Goal: Task Accomplishment & Management: Manage account settings

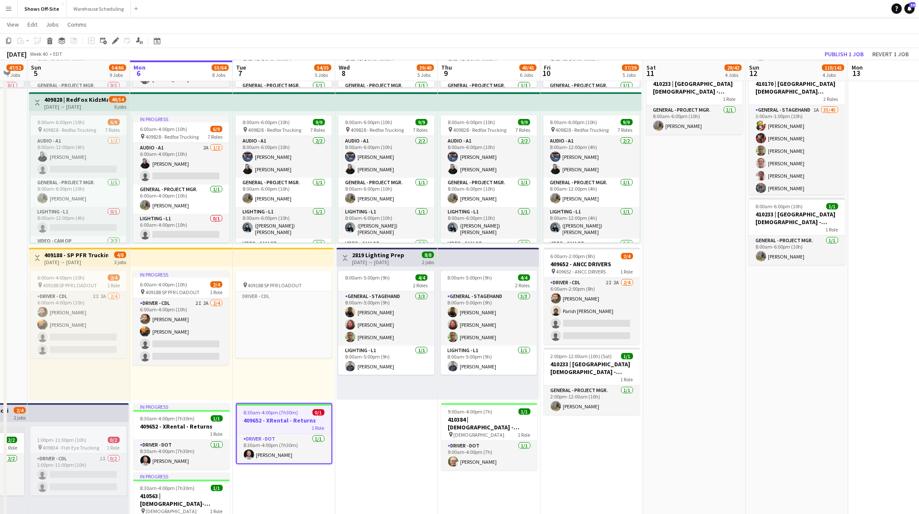
click at [362, 450] on app-date-cell "8:00am-6:00pm (10h) 15/15 pin GWCC Hall A-C 9 Roles Audio - A1 3/3 8:00am-6:00p…" at bounding box center [386, 219] width 103 height 1193
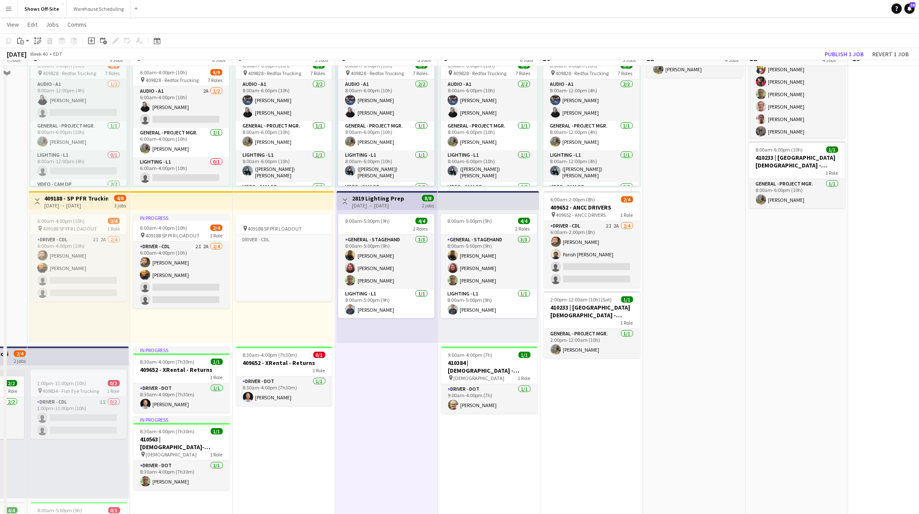
scroll to position [533, 0]
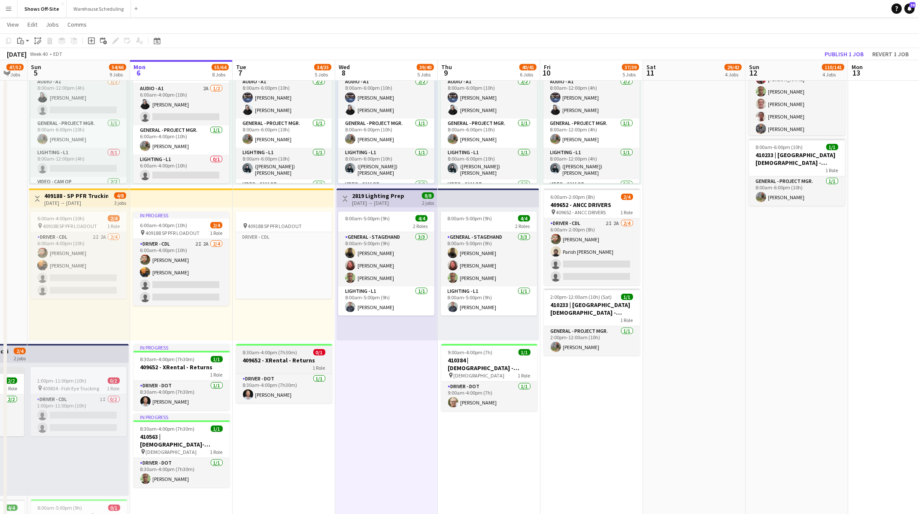
click at [285, 356] on h3 "409652 - XRental - Returns" at bounding box center [284, 360] width 96 height 8
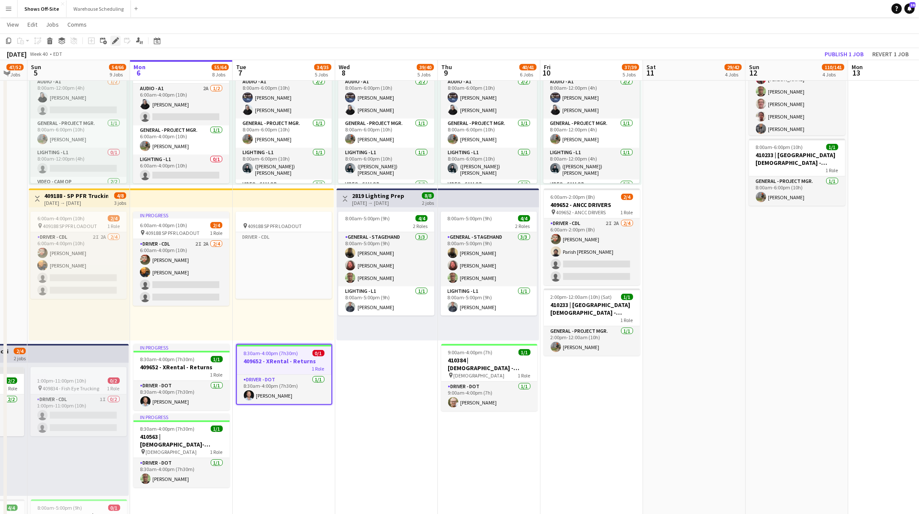
click at [115, 39] on icon at bounding box center [115, 41] width 5 height 5
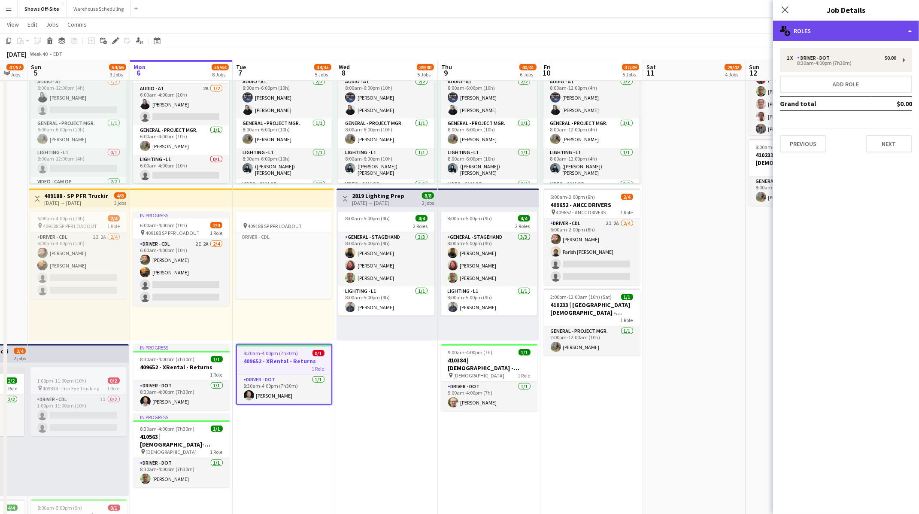
click at [864, 35] on div "multiple-users-add Roles" at bounding box center [846, 31] width 146 height 21
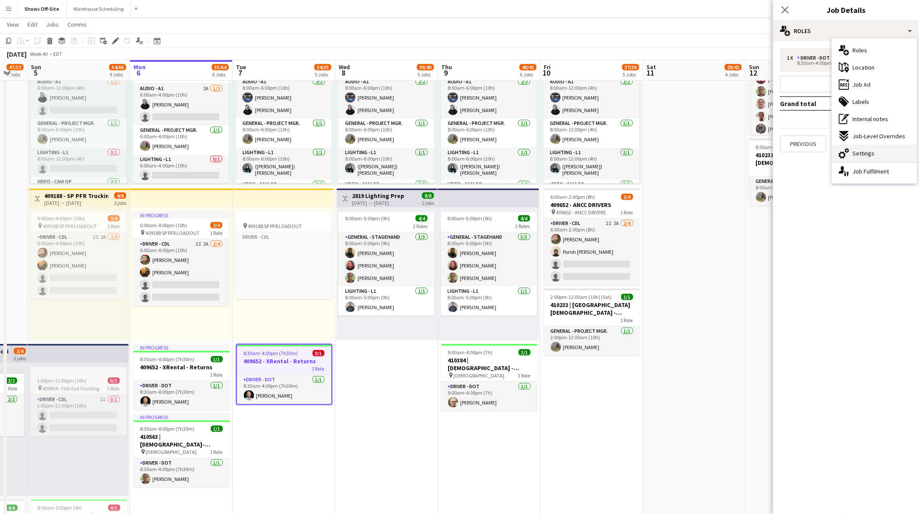
click at [860, 152] on span "Settings" at bounding box center [864, 153] width 22 height 8
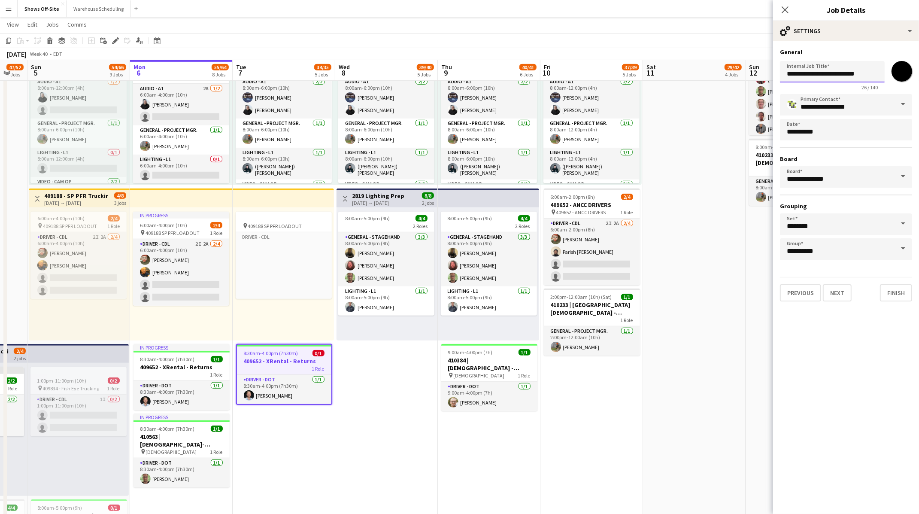
click at [856, 77] on input "**********" at bounding box center [832, 71] width 105 height 21
type input "**********"
click at [838, 297] on button "Next" at bounding box center [837, 292] width 29 height 17
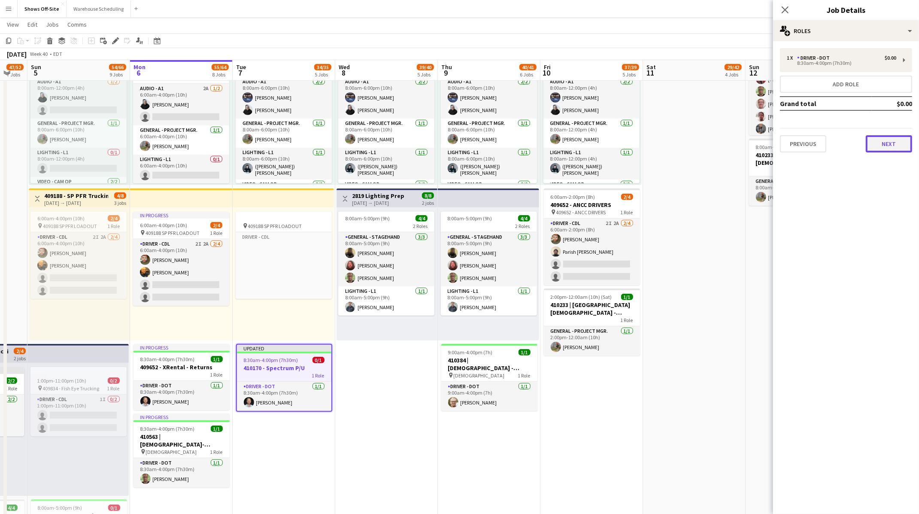
click at [894, 140] on button "Next" at bounding box center [889, 143] width 46 height 17
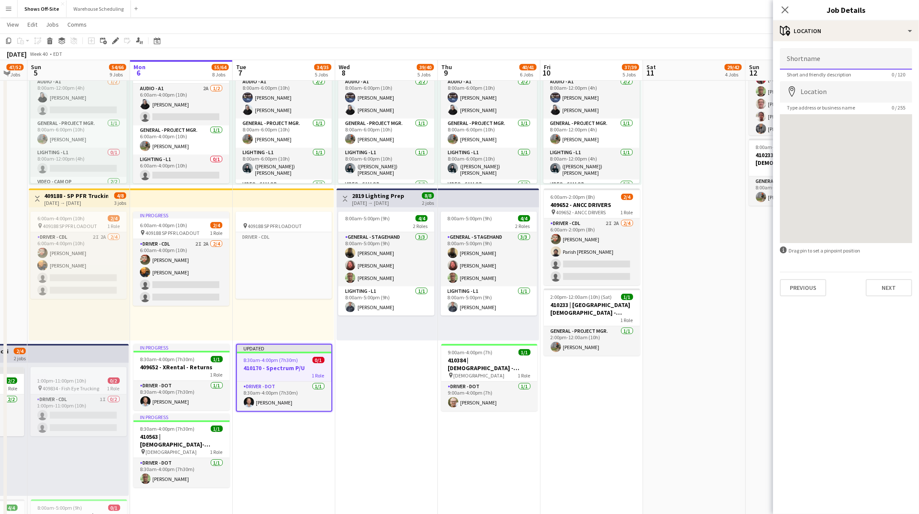
click at [828, 55] on input "Shortname" at bounding box center [846, 58] width 132 height 21
paste input "**********"
type input "**********"
paste input "**********"
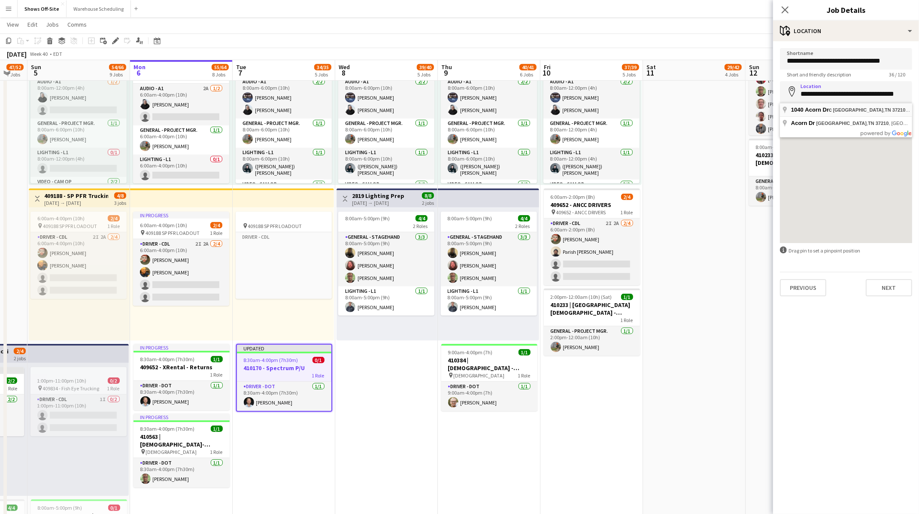
type input "**********"
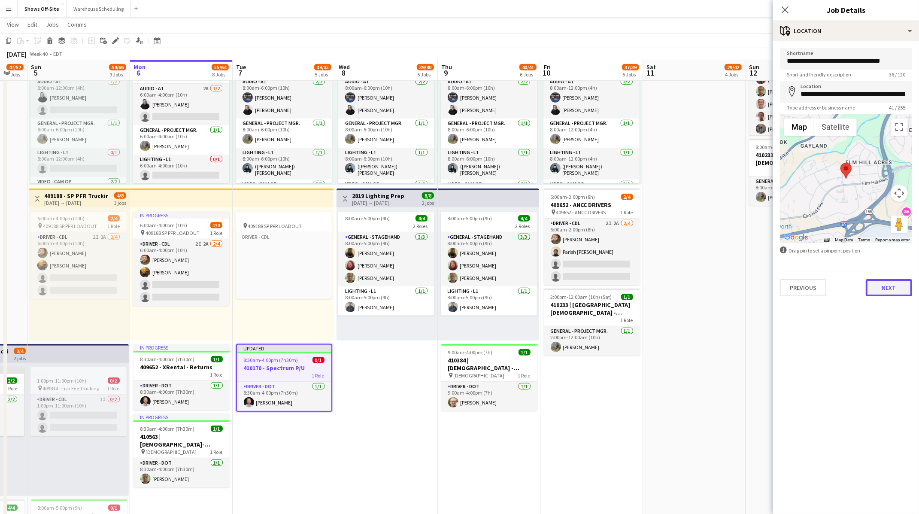
click at [889, 289] on button "Next" at bounding box center [889, 287] width 46 height 17
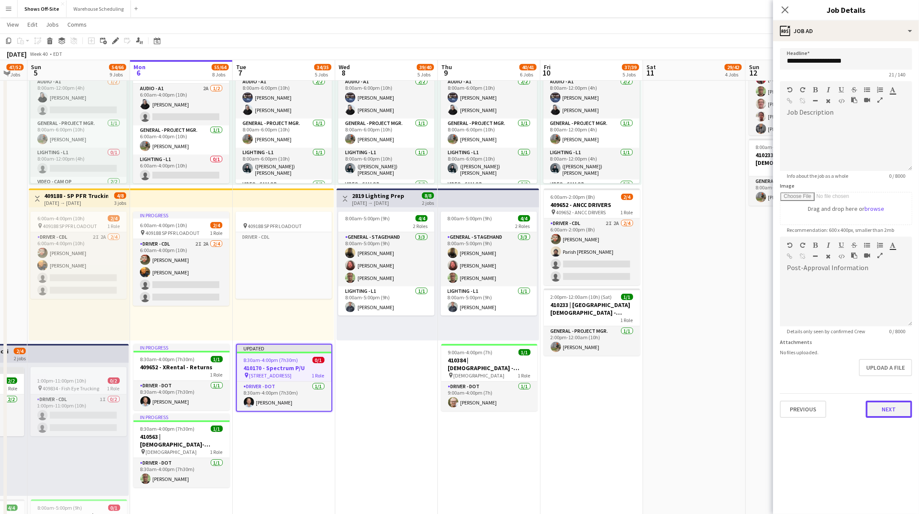
click at [887, 409] on button "Next" at bounding box center [889, 409] width 46 height 17
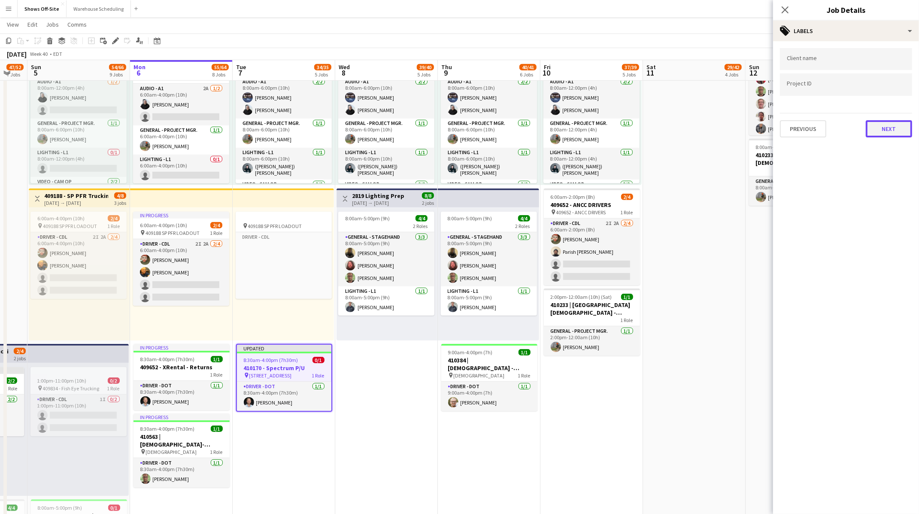
click at [882, 131] on button "Next" at bounding box center [889, 128] width 46 height 17
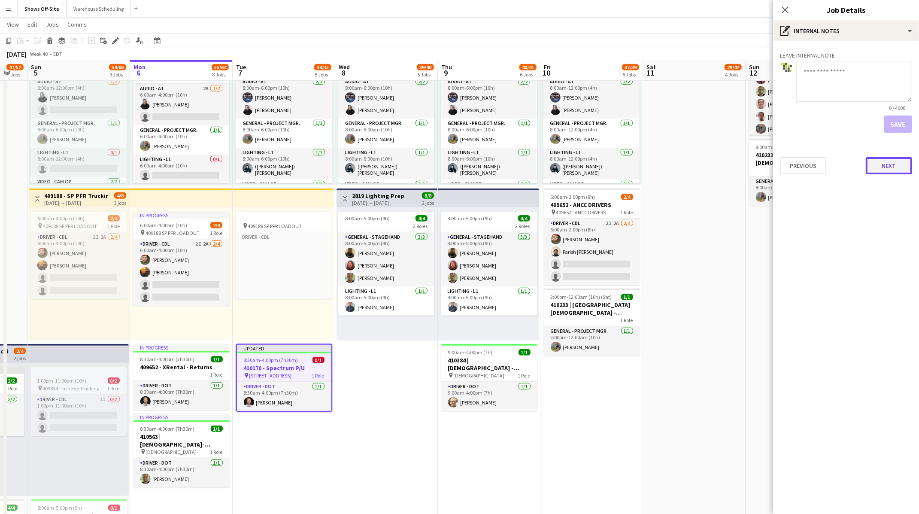
click at [879, 161] on button "Next" at bounding box center [889, 165] width 46 height 17
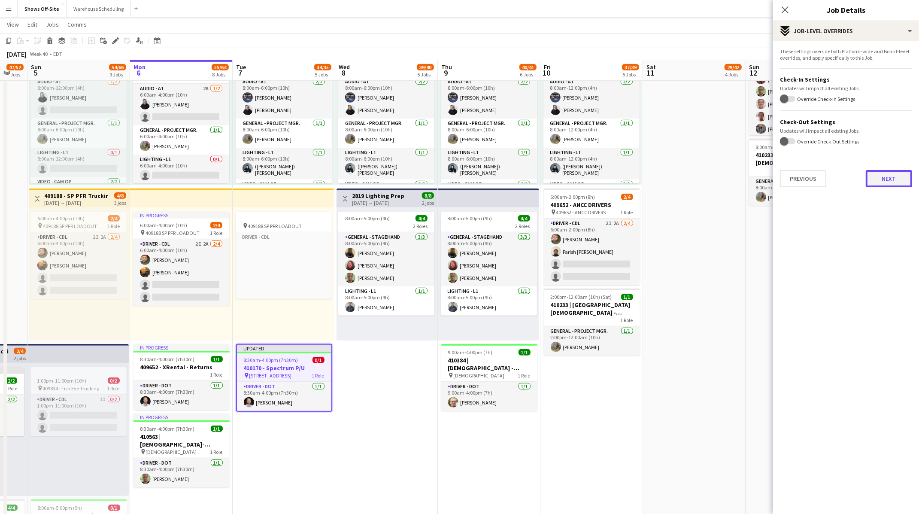
click at [876, 172] on button "Next" at bounding box center [889, 178] width 46 height 17
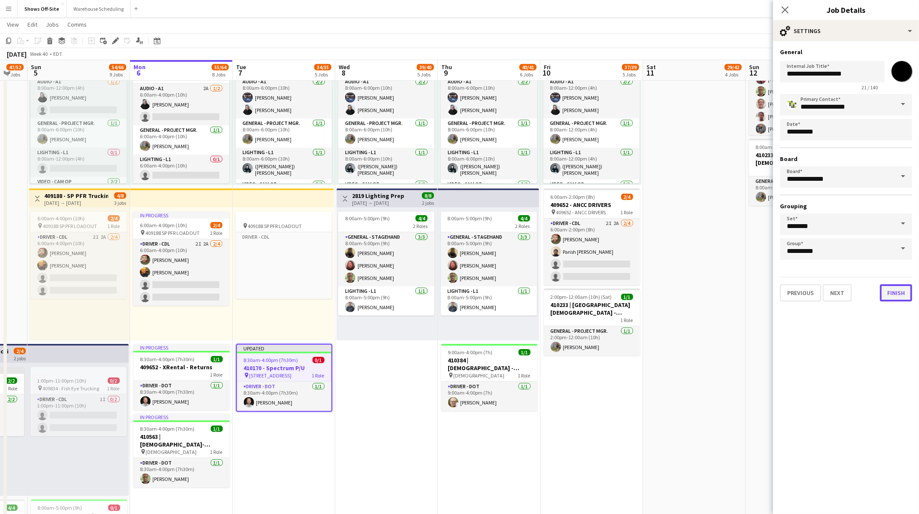
click at [897, 291] on button "Finish" at bounding box center [896, 292] width 32 height 17
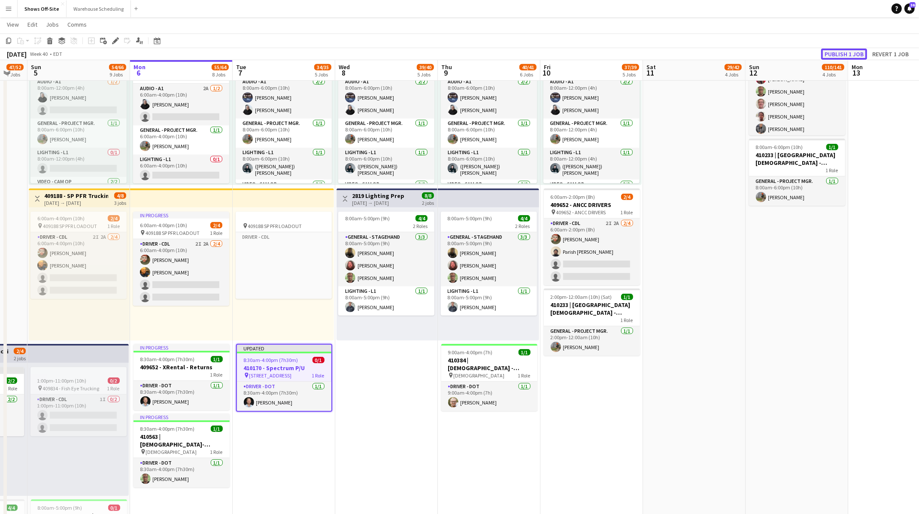
click at [835, 54] on button "Publish 1 job" at bounding box center [844, 54] width 46 height 11
click at [398, 441] on app-date-cell "8:00am-6:00pm (10h) 15/15 pin GWCC Hall A-C 9 Roles Audio - A1 3/3 8:00am-6:00p…" at bounding box center [386, 159] width 103 height 1193
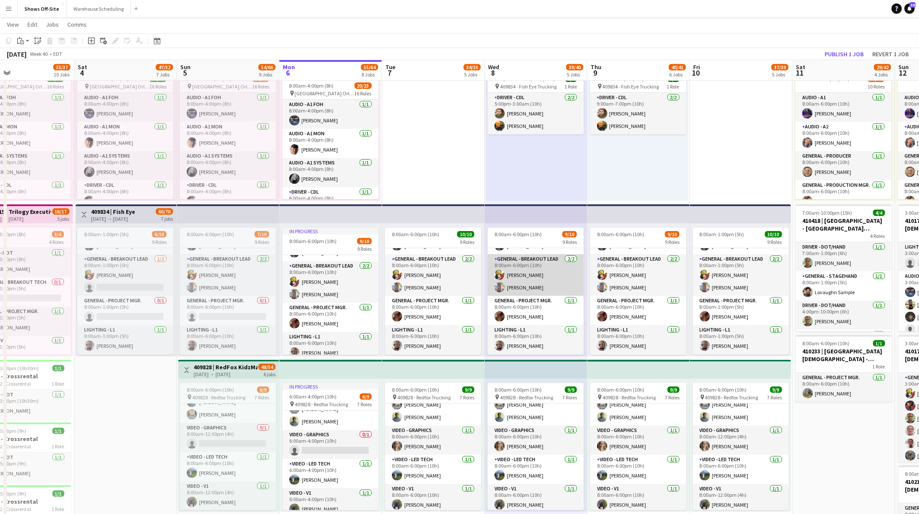
scroll to position [73, 0]
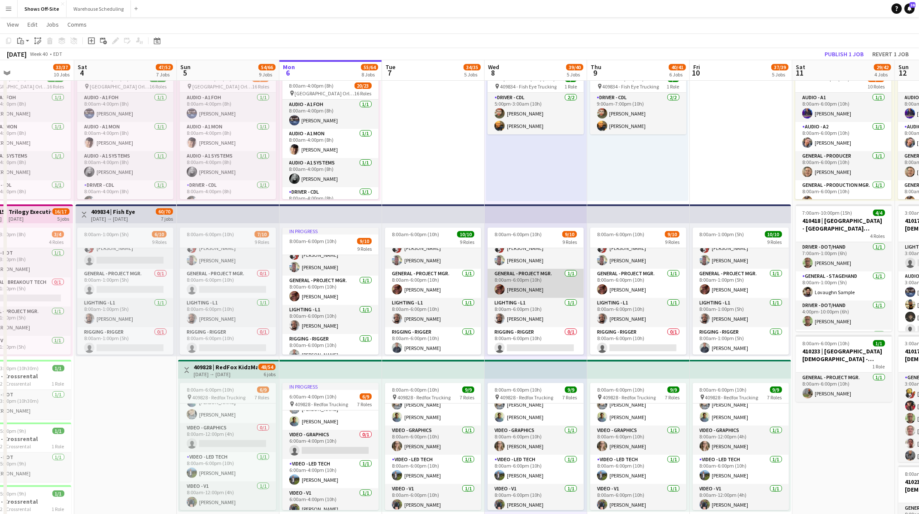
click at [534, 286] on app-card-role "General - Project Mgr. 1/1 8:00am-6:00pm (10h) Dawson Sturino" at bounding box center [536, 283] width 96 height 29
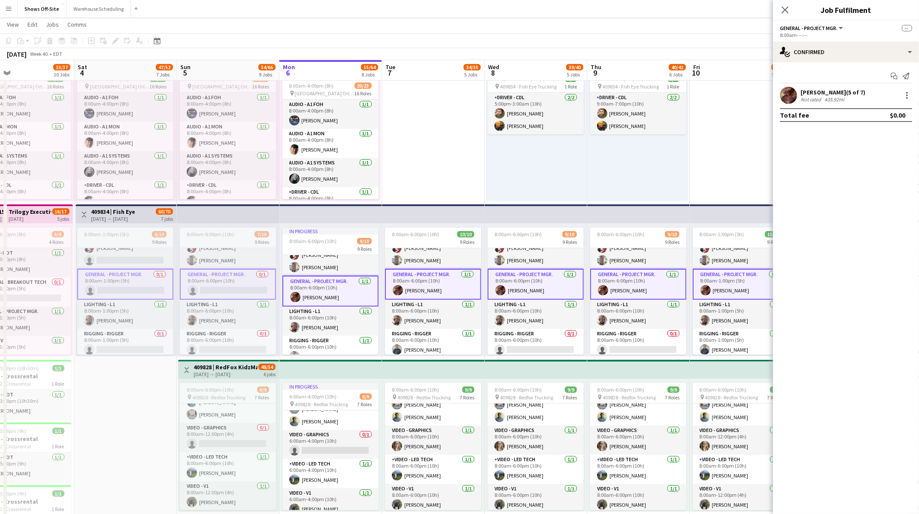
click at [791, 89] on app-user-avatar at bounding box center [788, 95] width 17 height 17
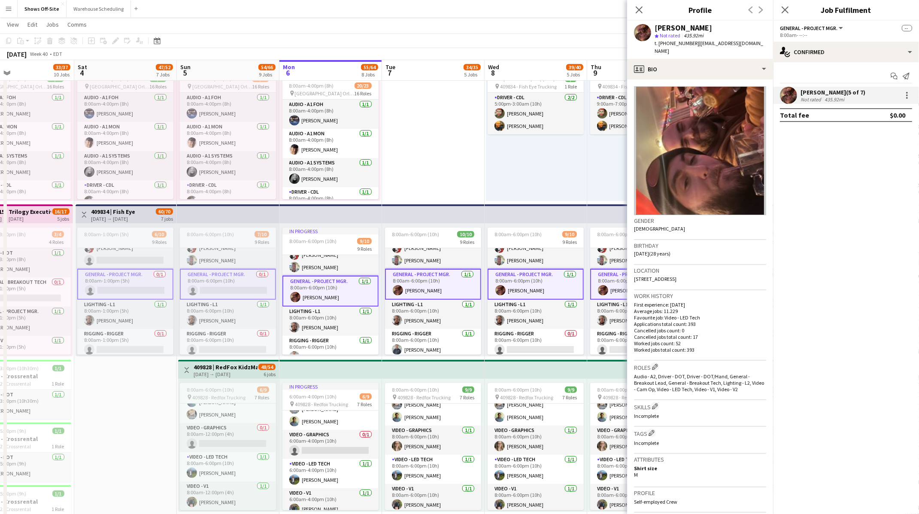
click at [686, 44] on span "t. +17064094621" at bounding box center [677, 43] width 45 height 6
copy span "17064094621"
click at [438, 167] on app-date-cell "8:00am-6:00pm (10h) 15/15 pin GWCC Hall A-C 9 Roles Audio - A1 3/3 8:00am-6:00p…" at bounding box center [433, 486] width 103 height 1193
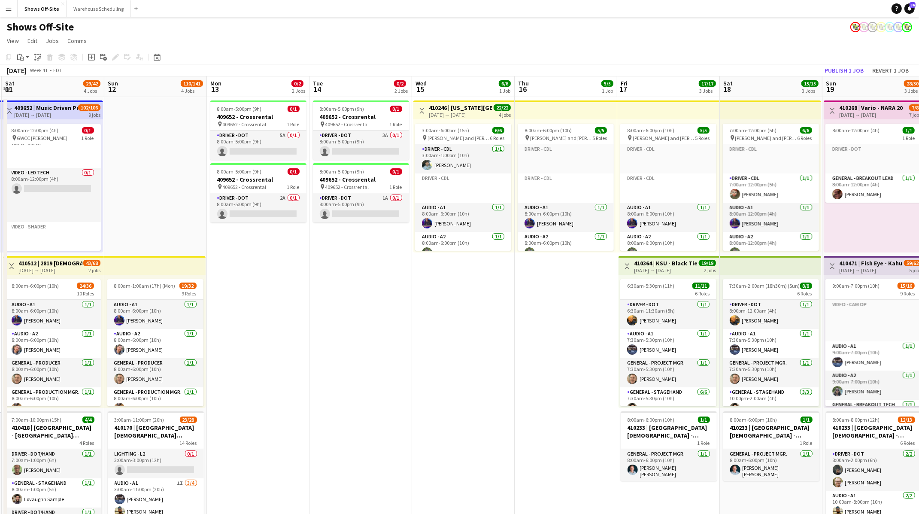
scroll to position [0, 307]
click at [276, 137] on app-card-role "Driver - DOT 5A 0/1 8:00am-5:00pm (9h) single-neutral-actions" at bounding box center [258, 145] width 96 height 29
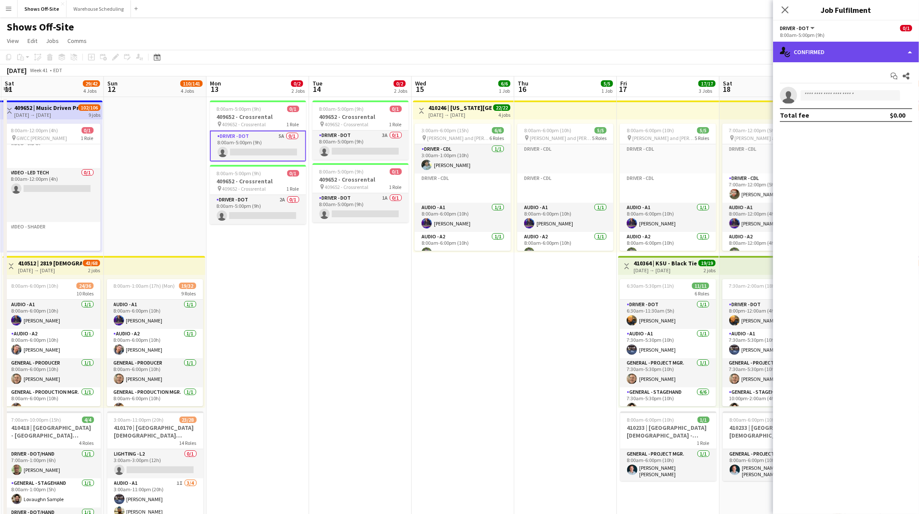
click at [862, 46] on div "single-neutral-actions-check-2 Confirmed" at bounding box center [846, 52] width 146 height 21
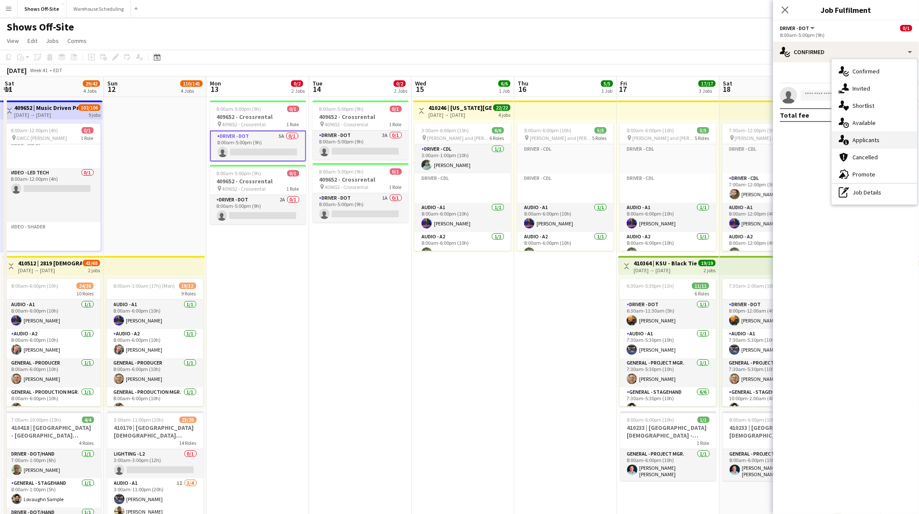
click at [868, 137] on span "Applicants" at bounding box center [866, 140] width 27 height 8
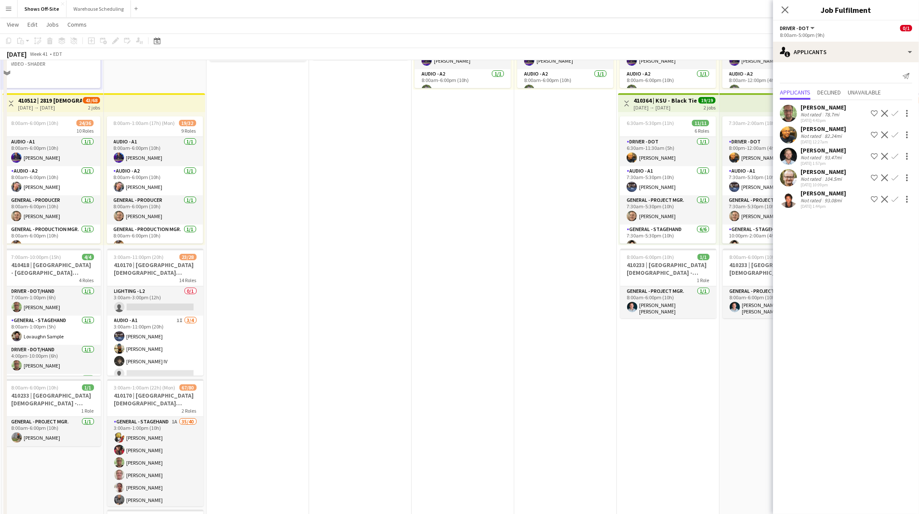
scroll to position [0, 0]
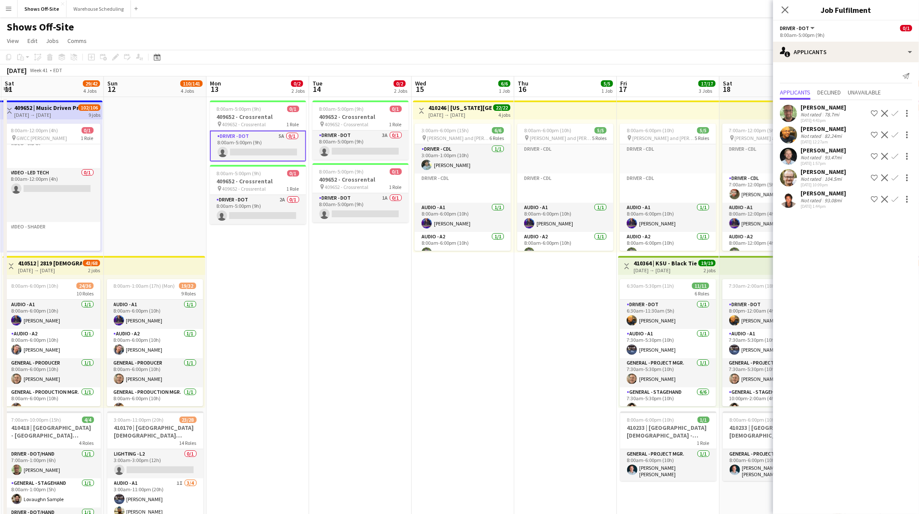
click at [894, 134] on app-icon "Confirm" at bounding box center [895, 134] width 7 height 7
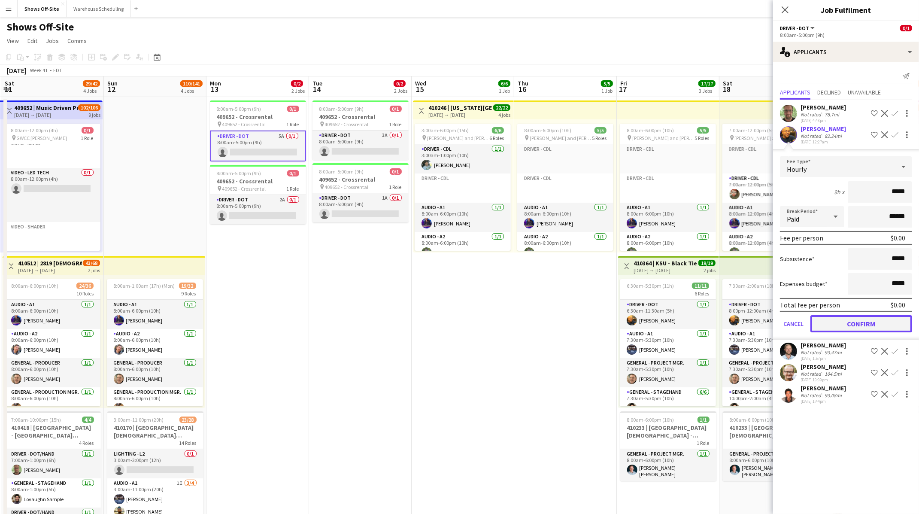
click at [852, 322] on button "Confirm" at bounding box center [861, 323] width 102 height 17
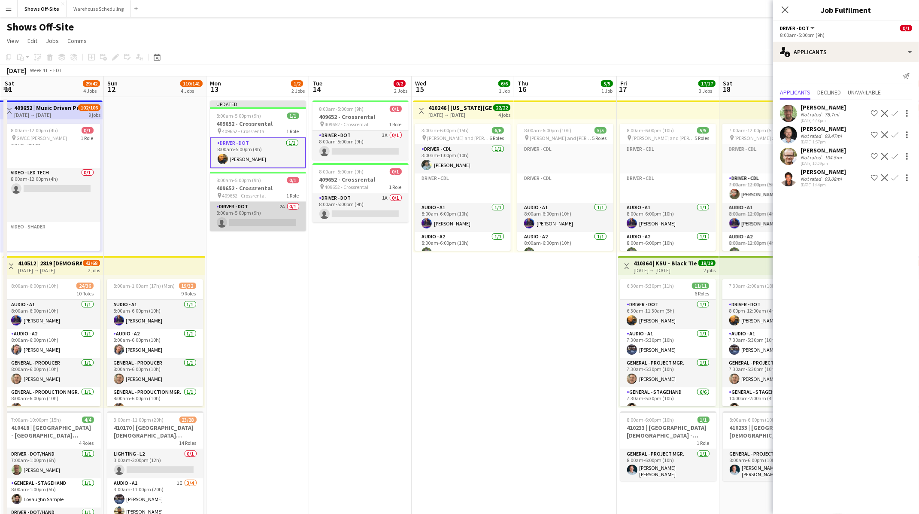
click at [258, 209] on app-card-role "Driver - DOT 2A 0/1 8:00am-5:00pm (9h) single-neutral-actions" at bounding box center [258, 216] width 96 height 29
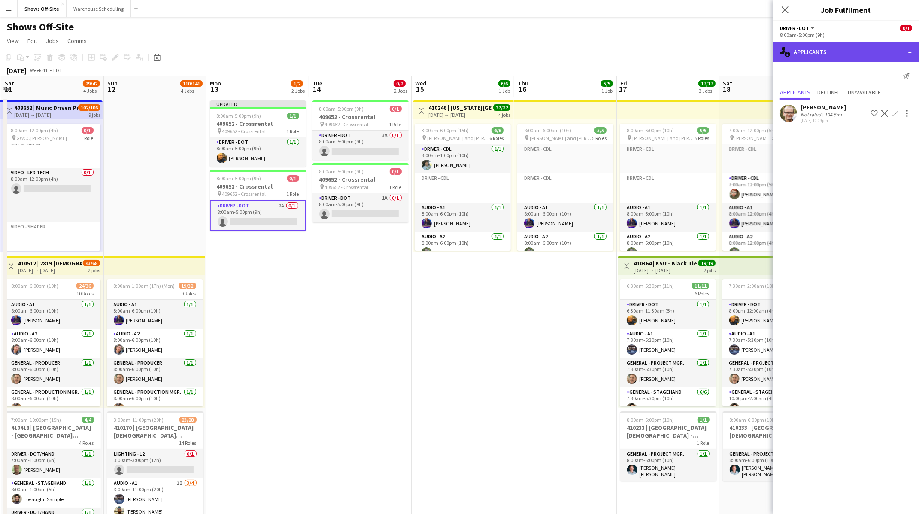
click at [859, 53] on div "single-neutral-actions-information Applicants" at bounding box center [846, 52] width 146 height 21
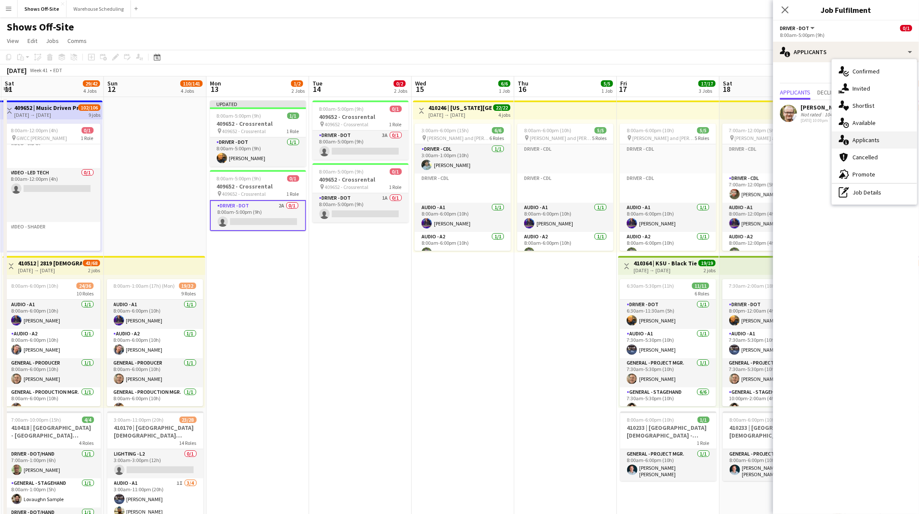
click at [865, 138] on span "Applicants" at bounding box center [866, 140] width 27 height 8
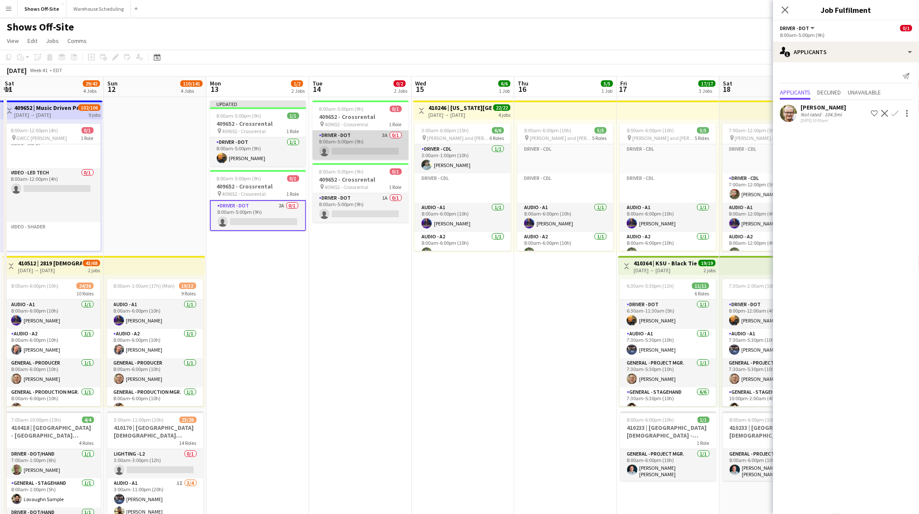
click at [361, 148] on app-card-role "Driver - DOT 3A 0/1 8:00am-5:00pm (9h) single-neutral-actions" at bounding box center [361, 145] width 96 height 29
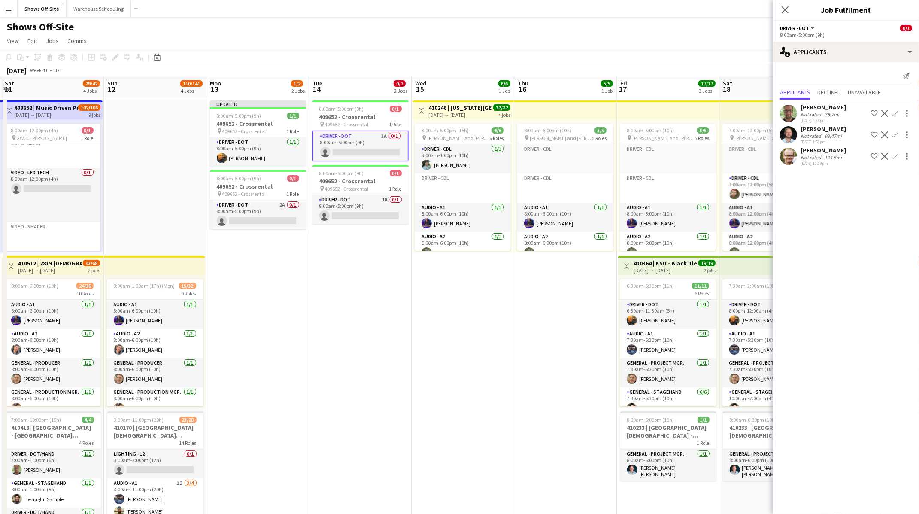
click at [895, 135] on app-icon "Confirm" at bounding box center [895, 134] width 7 height 7
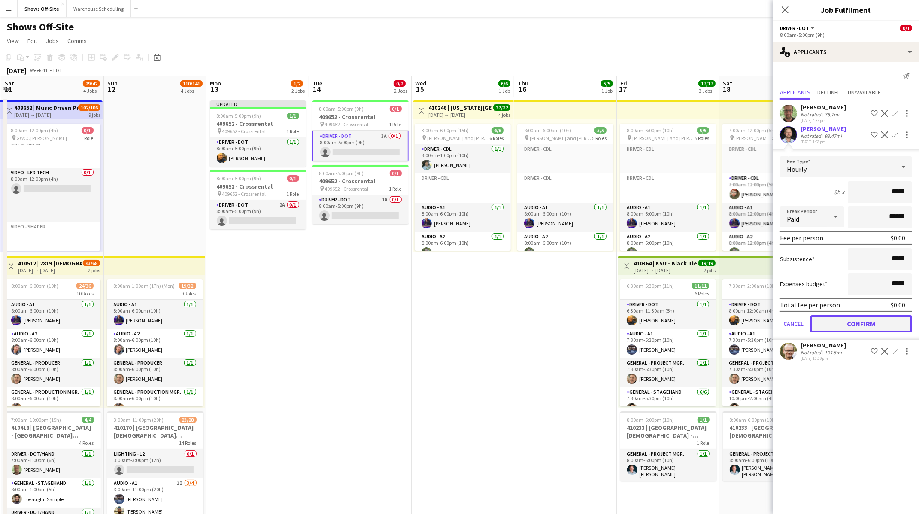
click at [866, 328] on button "Confirm" at bounding box center [861, 323] width 102 height 17
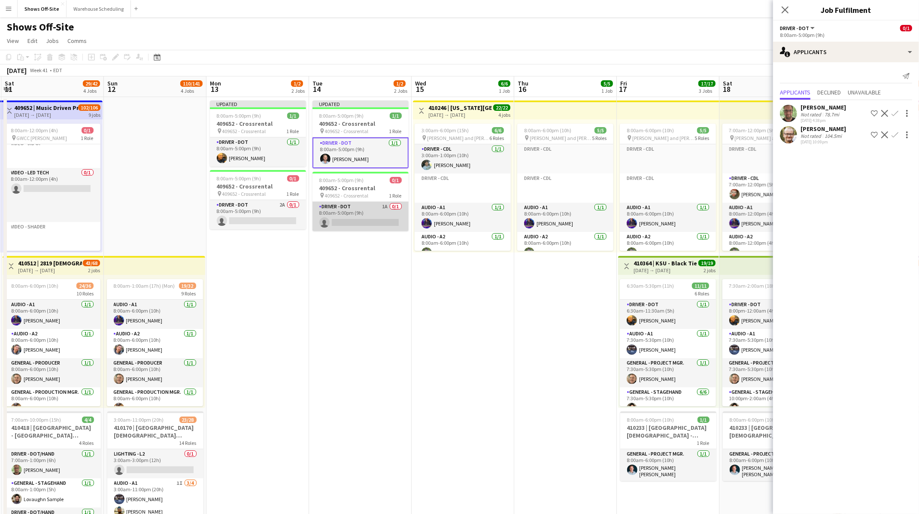
click at [357, 220] on app-card-role "Driver - DOT 1A 0/1 8:00am-5:00pm (9h) single-neutral-actions" at bounding box center [361, 216] width 96 height 29
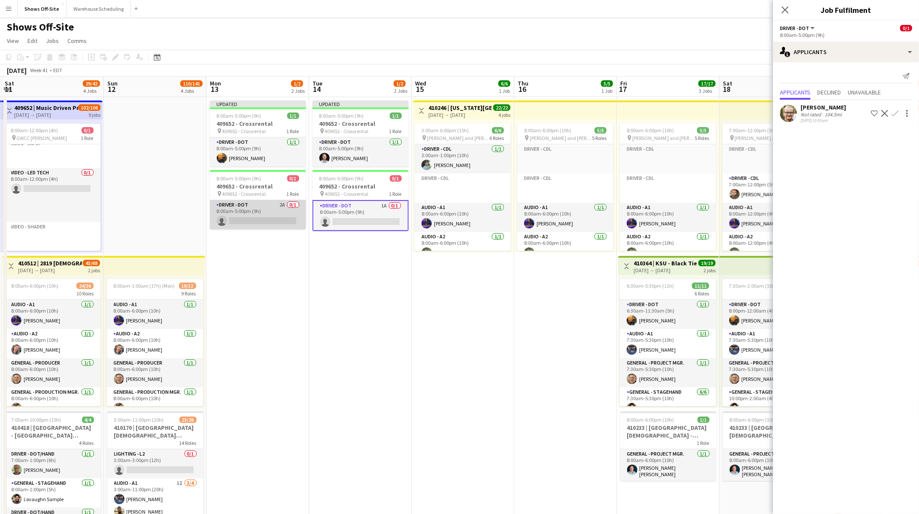
click at [240, 215] on app-card-role "Driver - DOT 2A 0/1 8:00am-5:00pm (9h) single-neutral-actions" at bounding box center [258, 214] width 96 height 29
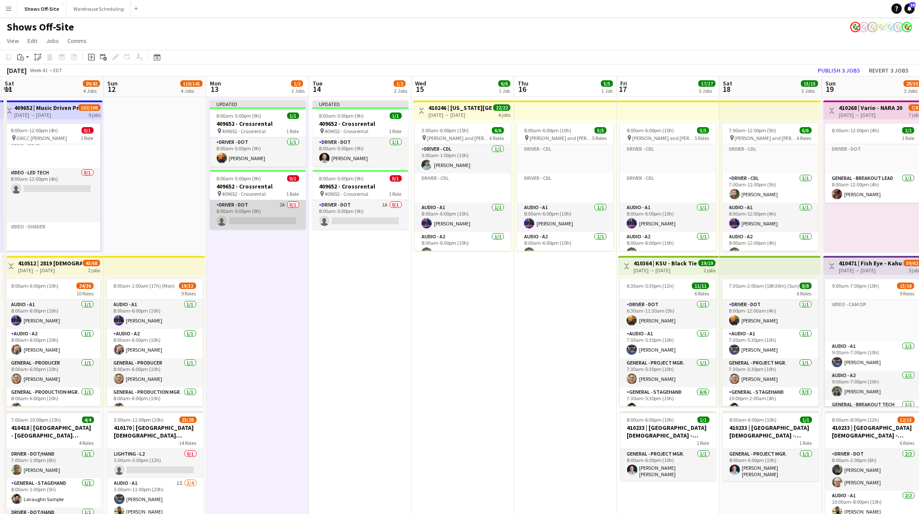
click at [276, 213] on app-card-role "Driver - DOT 2A 0/1 8:00am-5:00pm (9h) single-neutral-actions" at bounding box center [258, 214] width 96 height 29
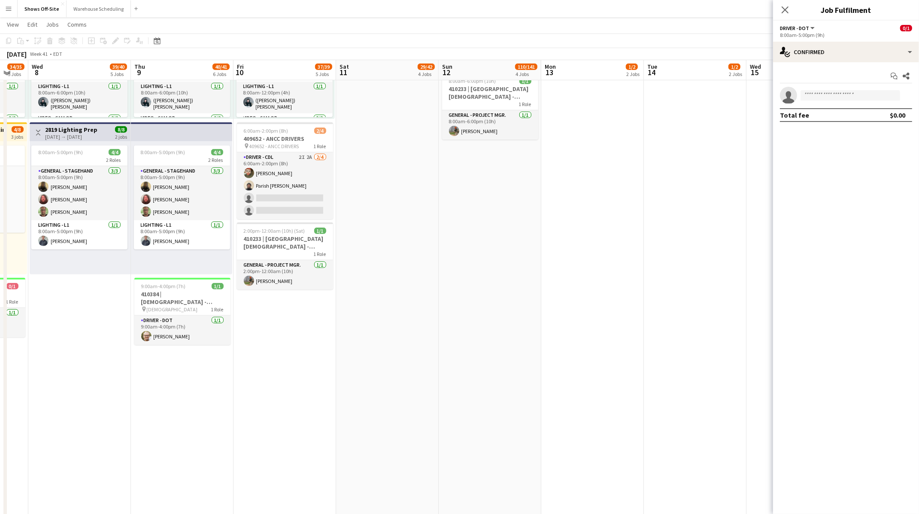
scroll to position [601, 0]
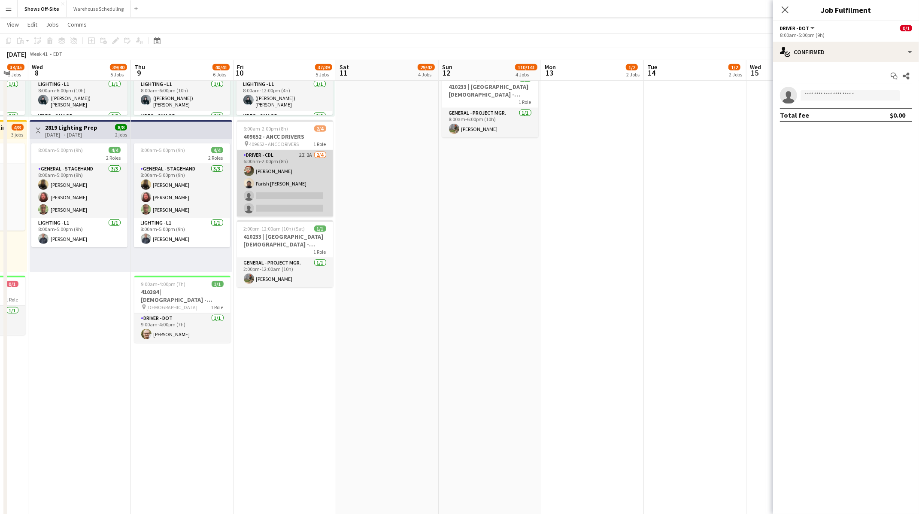
click at [319, 204] on app-card-role "Driver - CDL 2I 2A 2/4 6:00am-2:00pm (8h) Ricky Purvis Parish Bradshaw single-n…" at bounding box center [285, 183] width 96 height 67
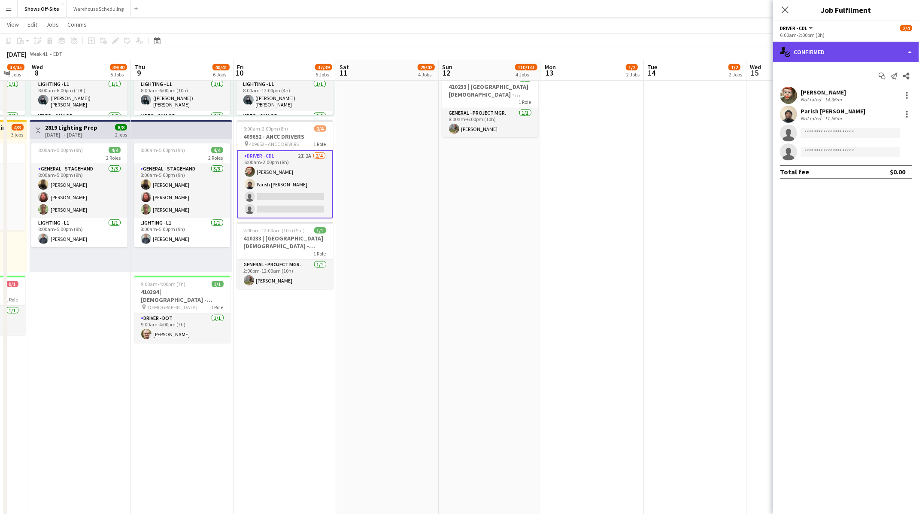
click at [838, 53] on div "single-neutral-actions-check-2 Confirmed" at bounding box center [846, 52] width 146 height 21
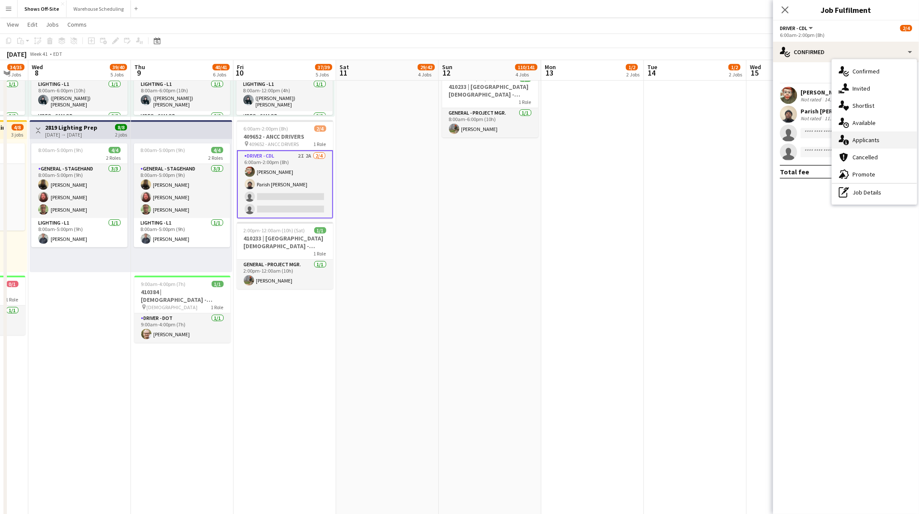
click at [862, 136] on span "Applicants" at bounding box center [866, 140] width 27 height 8
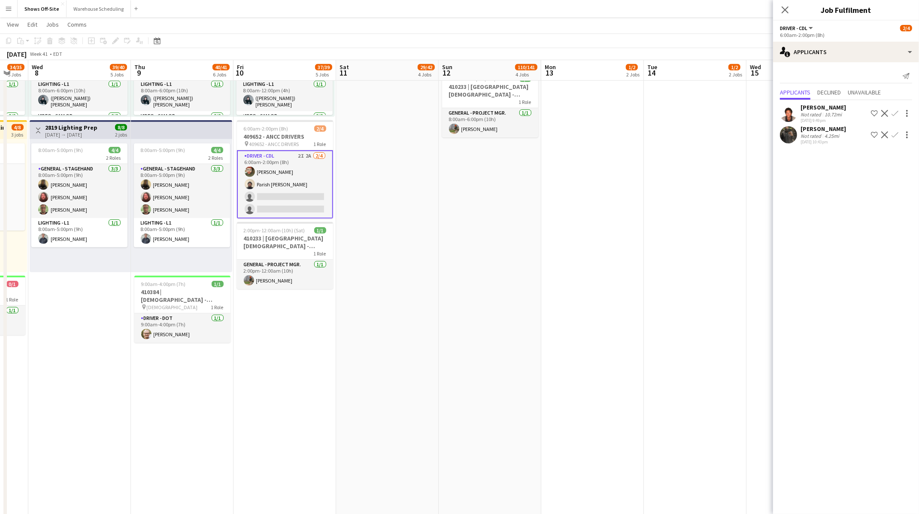
click at [787, 137] on app-user-avatar at bounding box center [788, 134] width 17 height 17
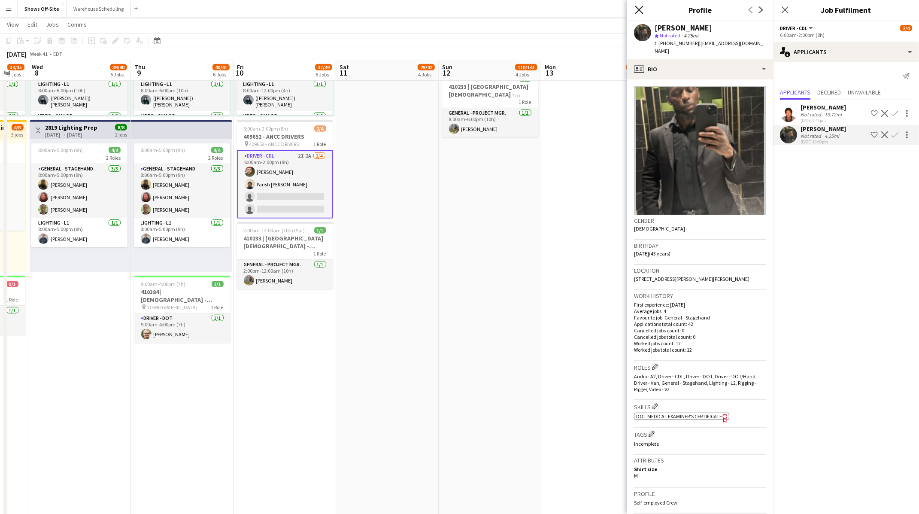
click at [638, 9] on icon at bounding box center [639, 10] width 8 height 8
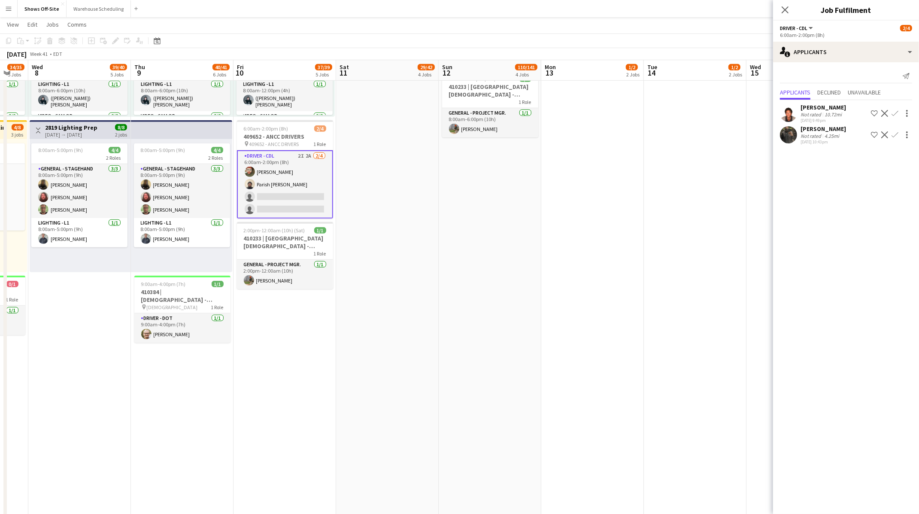
click at [538, 203] on app-date-cell "8:00am-1:00am (17h) (Mon) 19/32 9 Roles Audio - A1 1/1 8:00am-6:00pm (10h) Chri…" at bounding box center [490, 91] width 103 height 1193
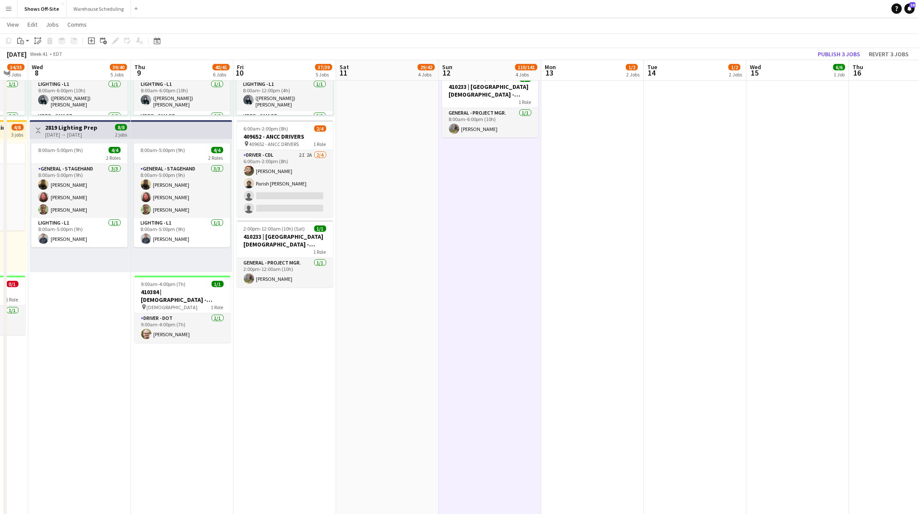
click at [376, 204] on app-date-cell "8:00am-12:00pm (4h) 0/1 pin GWCC Hall A-C 1 Role Audio - A1 Click to add Role G…" at bounding box center [387, 91] width 103 height 1193
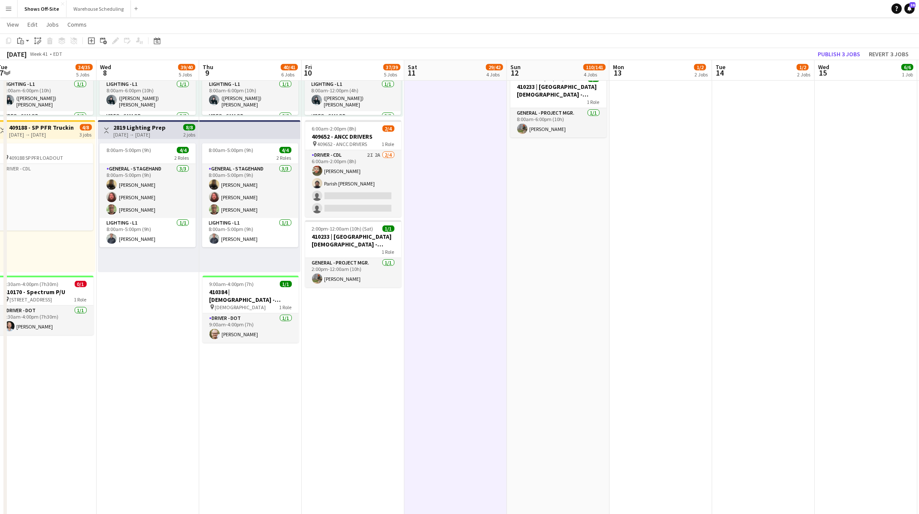
scroll to position [0, 433]
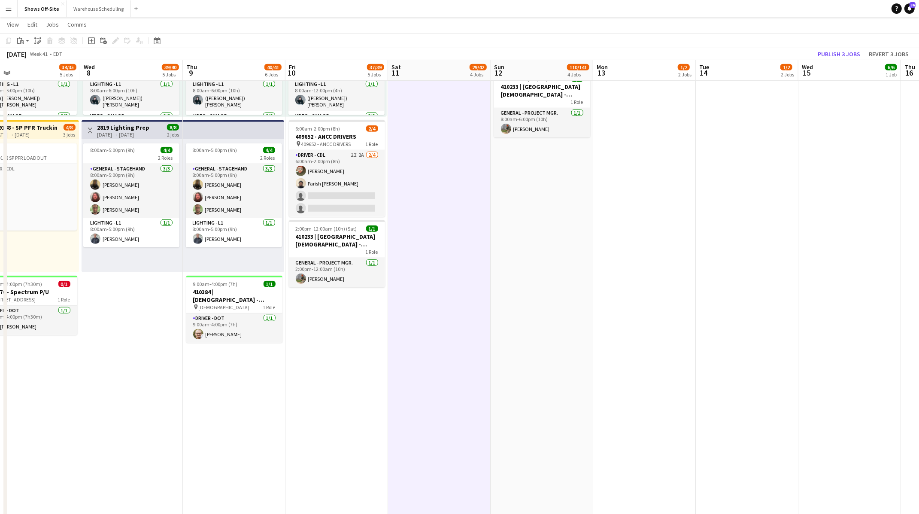
click at [752, 177] on app-date-cell "Updated 8:00am-5:00pm (9h) 1/1 409652 - Crossrental pin 409652 - Crossrental 1 …" at bounding box center [747, 91] width 103 height 1193
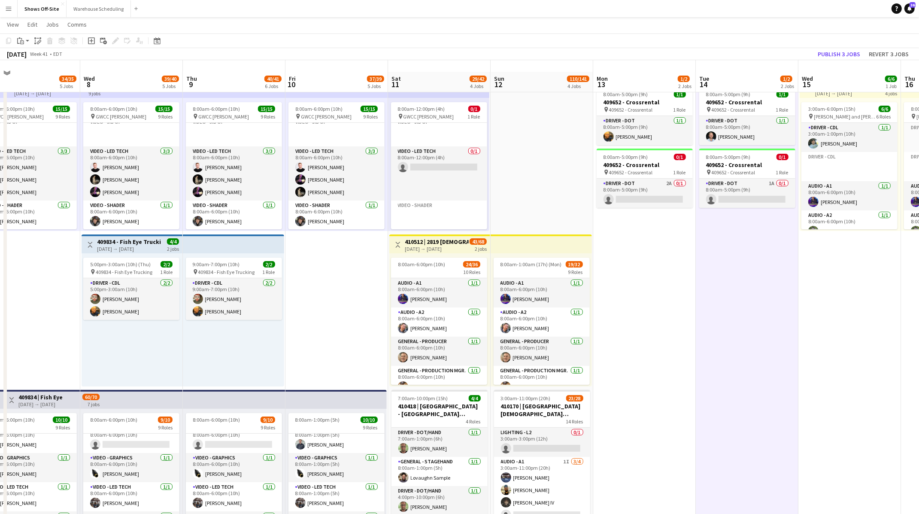
scroll to position [0, 0]
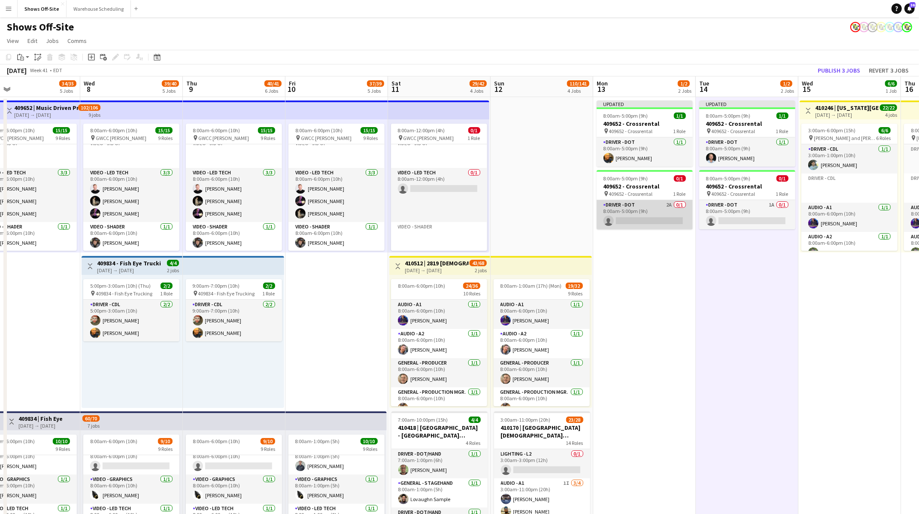
click at [610, 219] on app-card-role "Driver - DOT 2A 0/1 8:00am-5:00pm (9h) single-neutral-actions" at bounding box center [645, 214] width 96 height 29
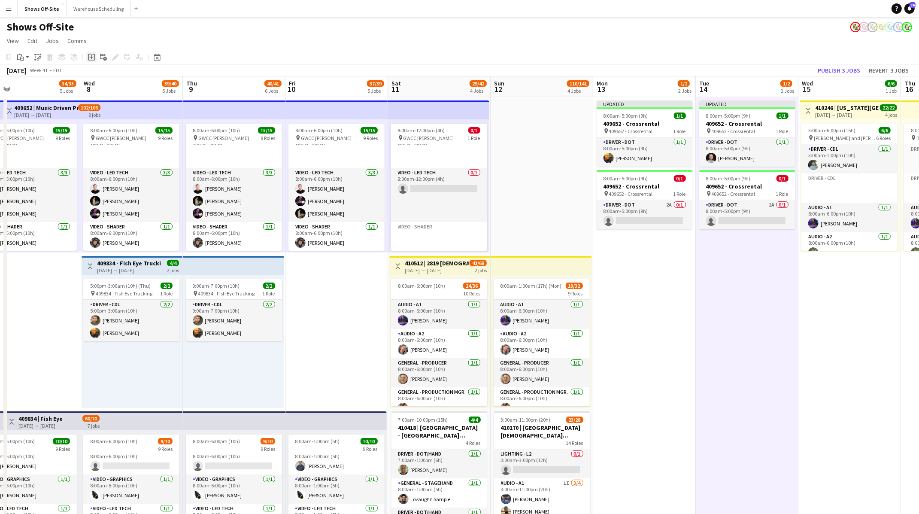
click at [91, 58] on icon at bounding box center [91, 57] width 4 height 4
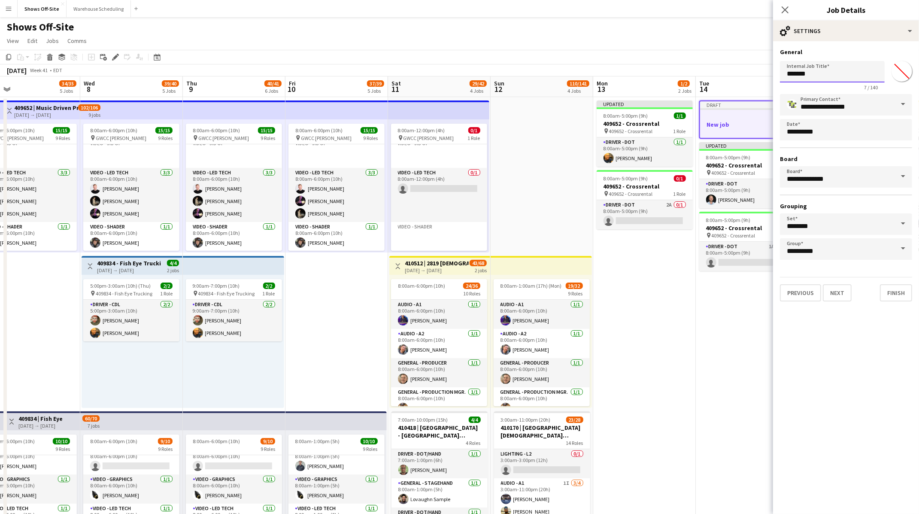
click at [822, 70] on input "*******" at bounding box center [832, 71] width 105 height 21
type input "*"
type input "**********"
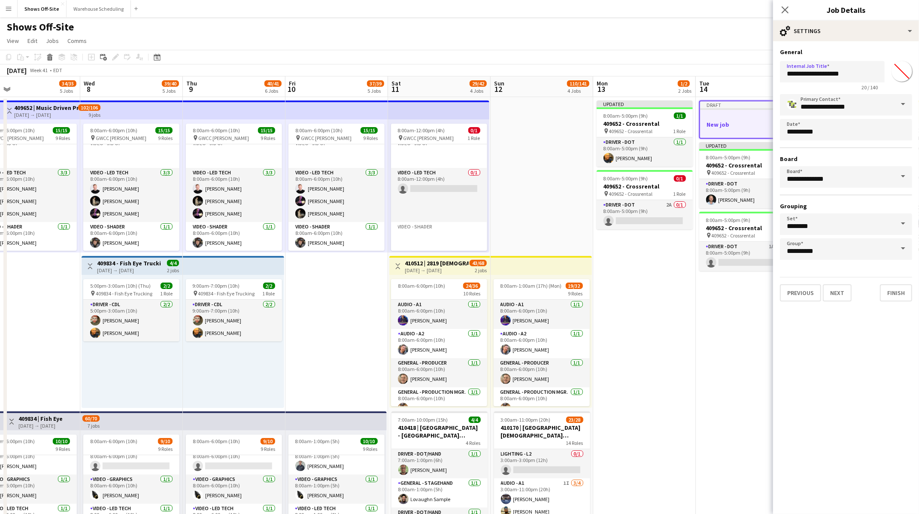
click at [900, 71] on input "*******" at bounding box center [901, 71] width 31 height 31
type input "*******"
click at [886, 390] on mat-expansion-panel "**********" at bounding box center [846, 277] width 146 height 473
click at [833, 292] on button "Next" at bounding box center [837, 292] width 29 height 17
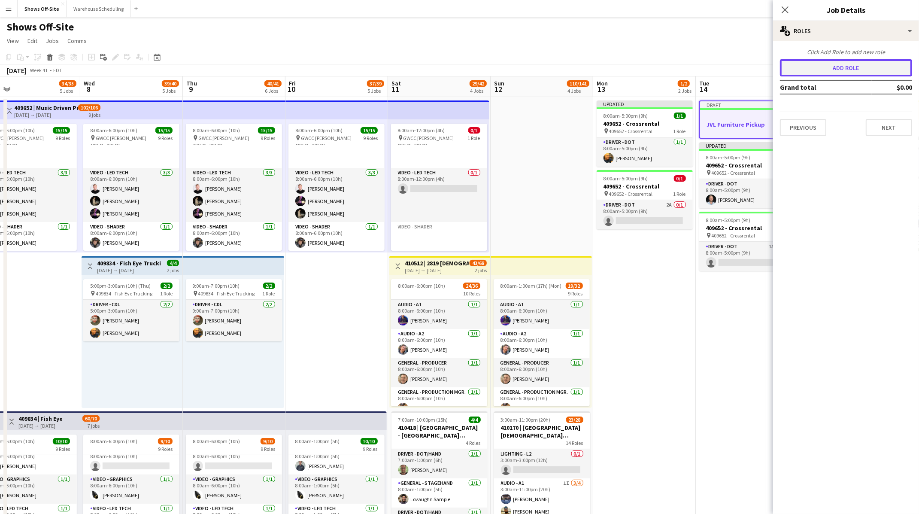
click at [844, 64] on button "Add role" at bounding box center [846, 67] width 132 height 17
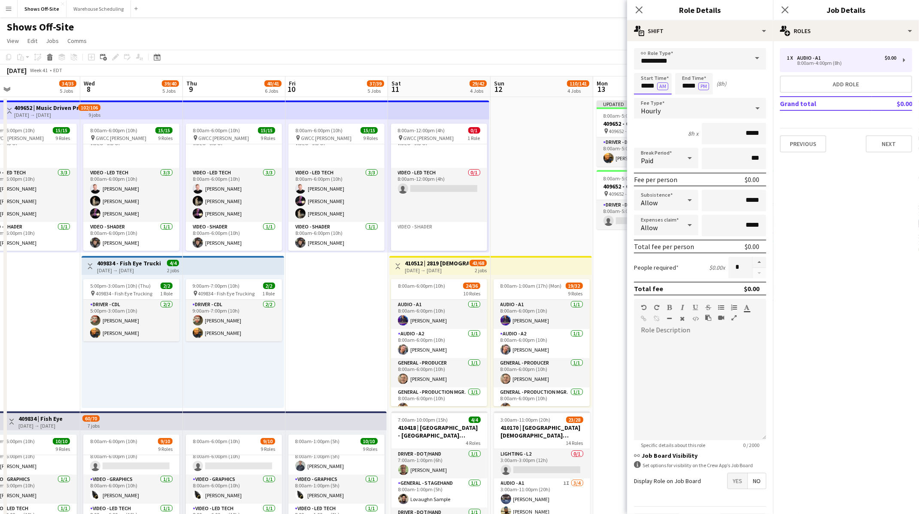
click at [648, 78] on input "*****" at bounding box center [653, 83] width 38 height 21
click at [641, 60] on input "**********" at bounding box center [700, 58] width 132 height 21
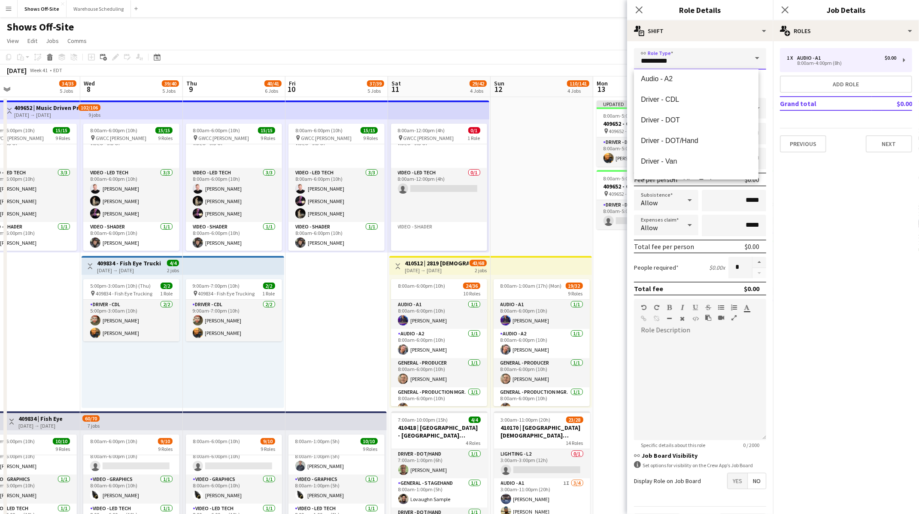
scroll to position [82, 0]
click at [675, 124] on span "Driver - DOT" at bounding box center [696, 125] width 110 height 8
type input "**********"
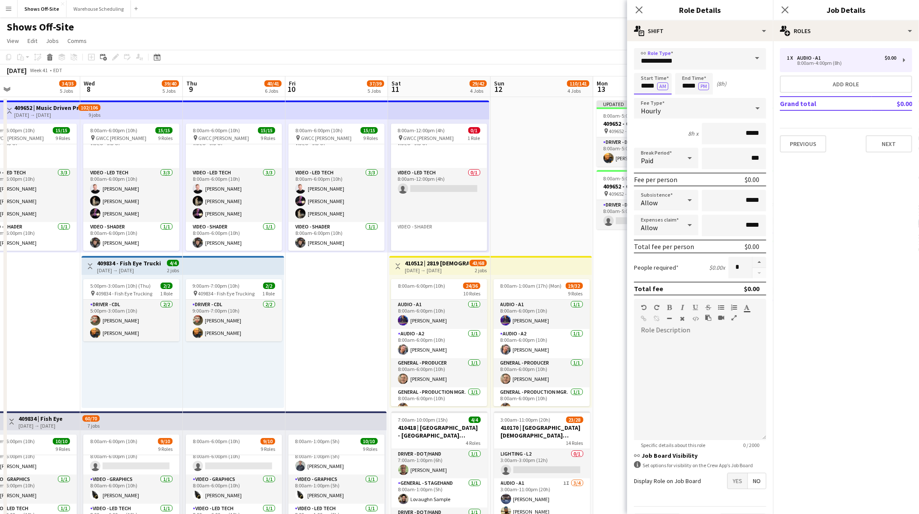
click at [652, 78] on input "*****" at bounding box center [653, 83] width 38 height 21
click at [642, 67] on div at bounding box center [644, 68] width 17 height 9
type input "*****"
click at [642, 67] on div at bounding box center [644, 68] width 17 height 9
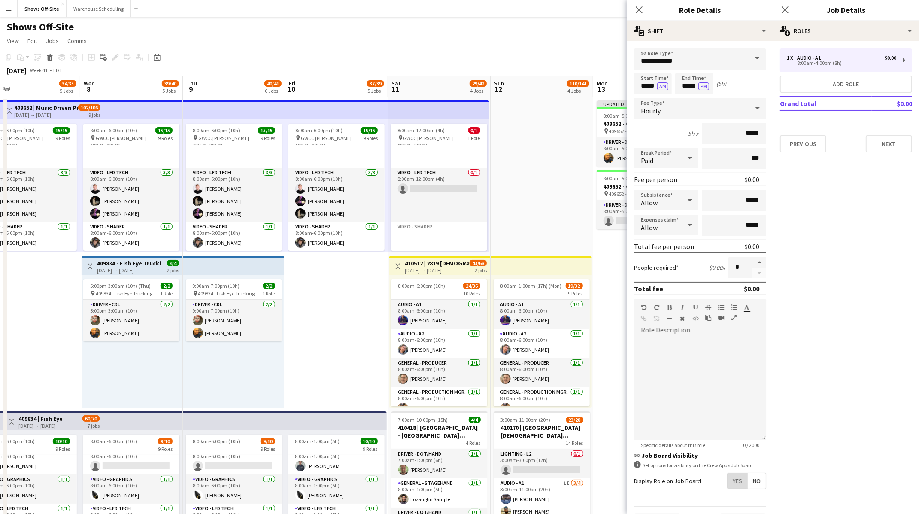
click at [729, 475] on span "Yes" at bounding box center [738, 480] width 20 height 15
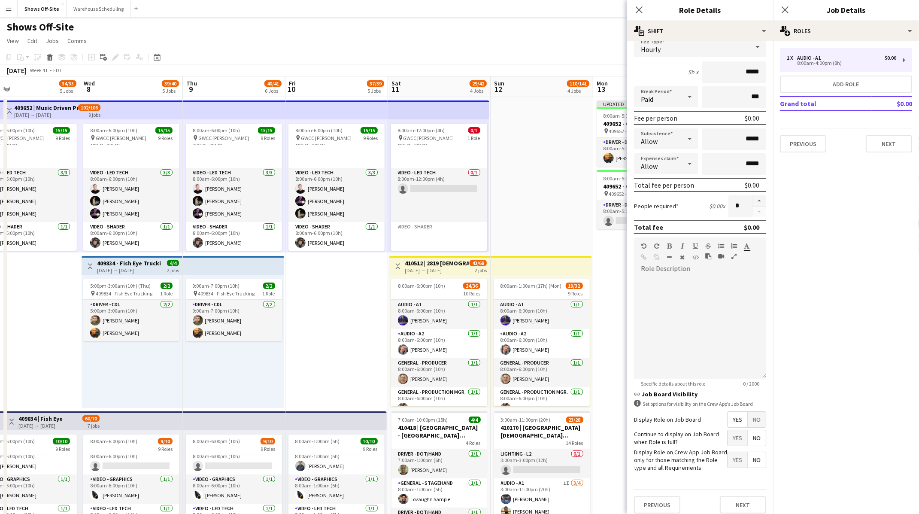
scroll to position [66, 0]
click at [737, 431] on span "Yes" at bounding box center [738, 433] width 20 height 15
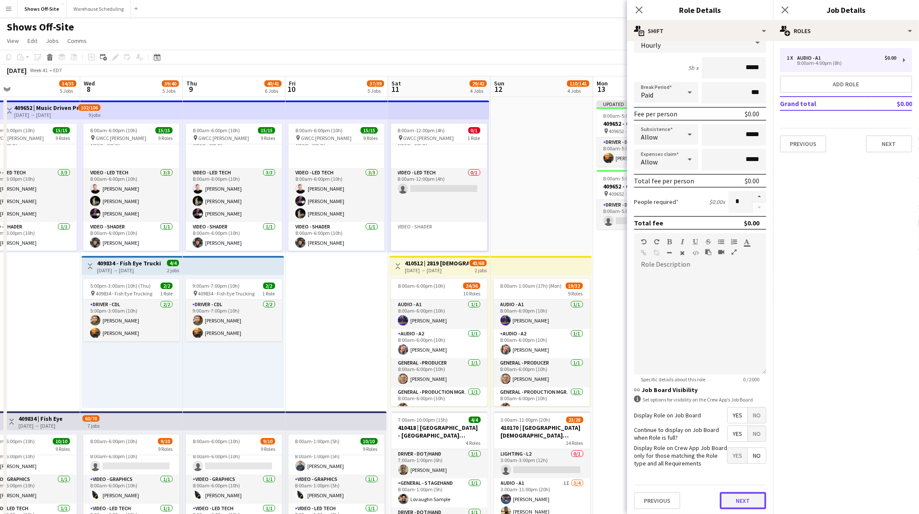
click at [741, 503] on button "Next" at bounding box center [743, 500] width 46 height 17
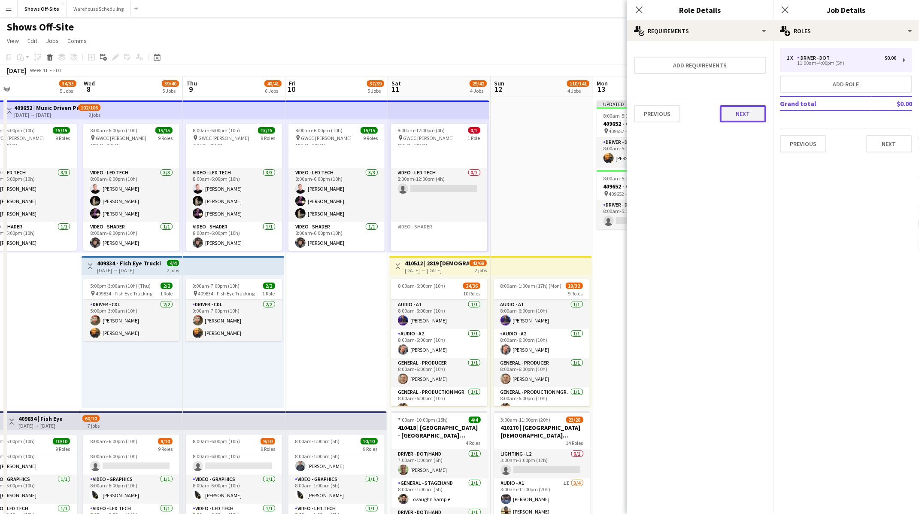
click at [727, 114] on button "Next" at bounding box center [743, 113] width 46 height 17
click at [742, 119] on button "Finish" at bounding box center [750, 114] width 32 height 17
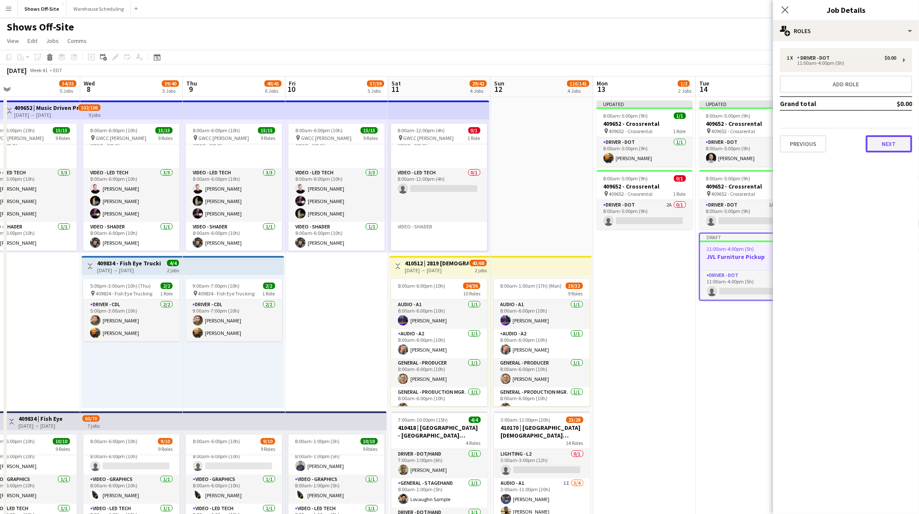
click at [880, 144] on button "Next" at bounding box center [889, 143] width 46 height 17
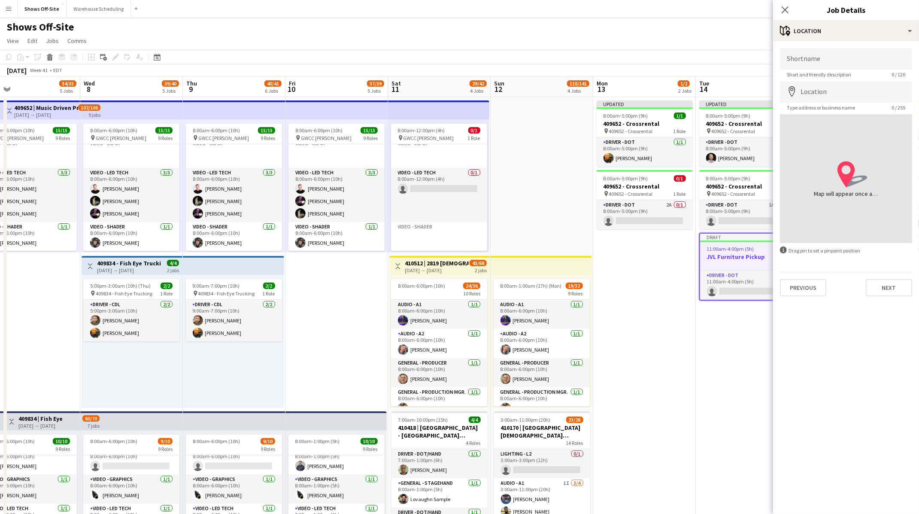
click at [841, 71] on span "Short and friendly description" at bounding box center [819, 74] width 78 height 6
click at [837, 58] on input "Shortname" at bounding box center [846, 58] width 132 height 21
type input "***"
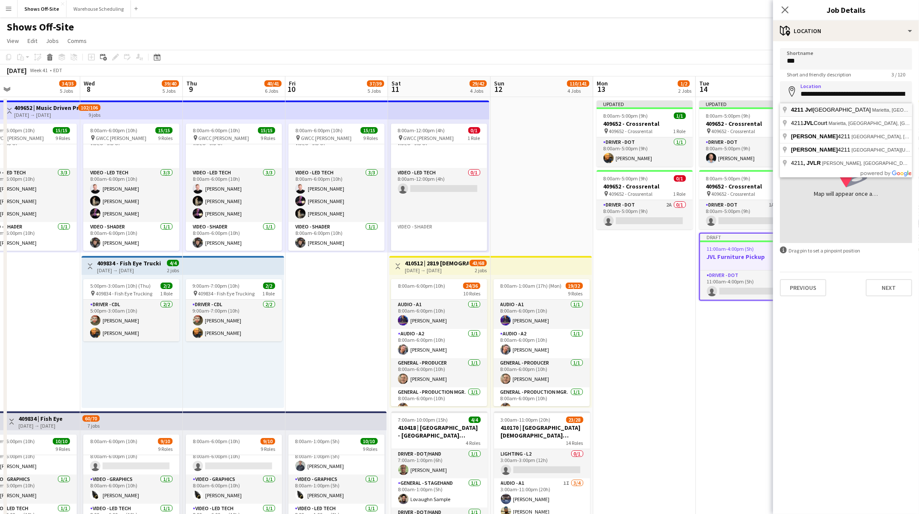
type input "**********"
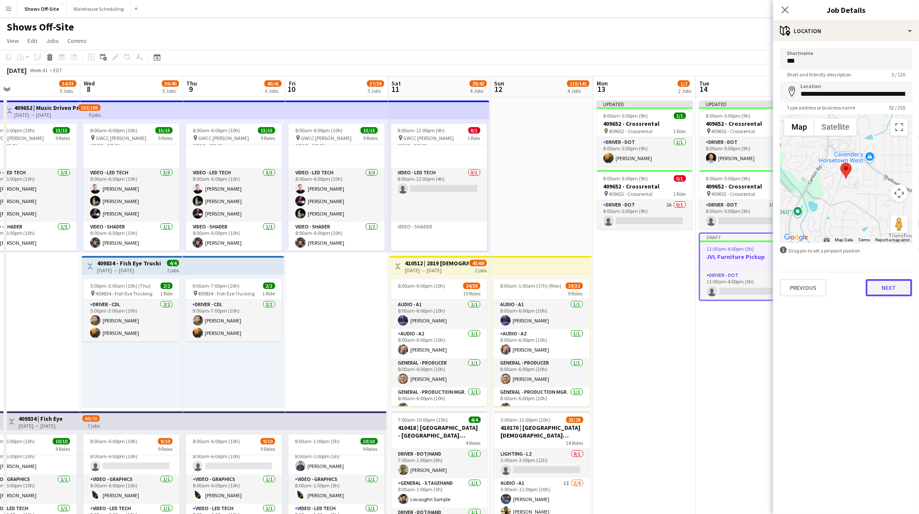
click at [888, 291] on button "Next" at bounding box center [889, 287] width 46 height 17
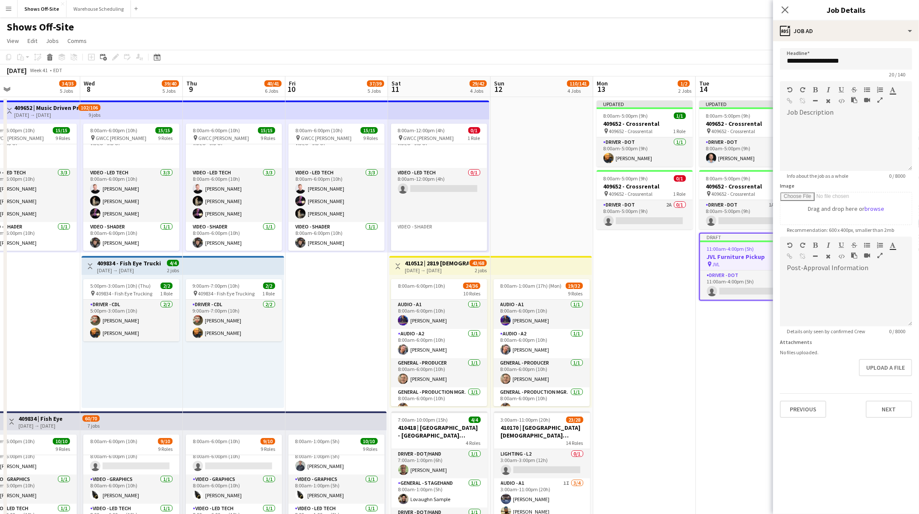
click at [887, 397] on div "Previous Next" at bounding box center [846, 405] width 132 height 24
click at [887, 398] on div "Previous Next" at bounding box center [846, 405] width 132 height 24
click at [887, 405] on button "Next" at bounding box center [889, 409] width 46 height 17
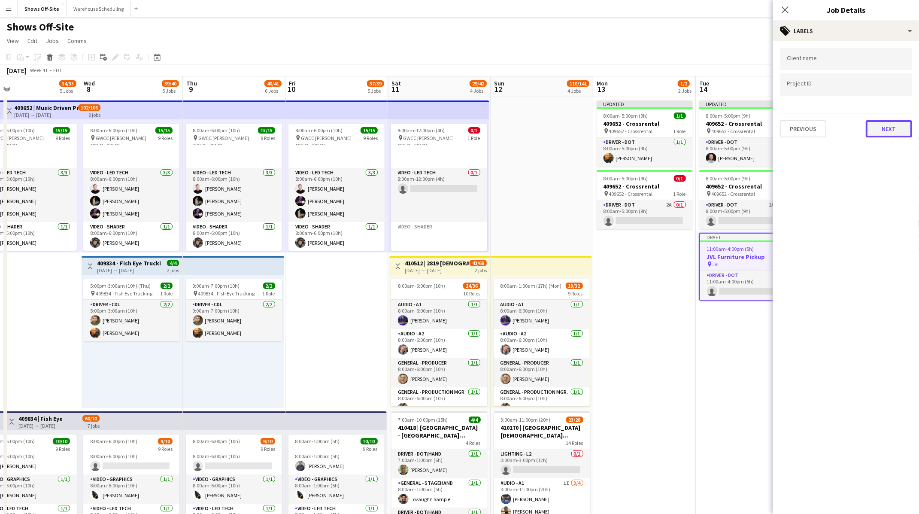
click at [892, 129] on button "Next" at bounding box center [889, 128] width 46 height 17
click at [889, 82] on button "Next" at bounding box center [889, 88] width 46 height 17
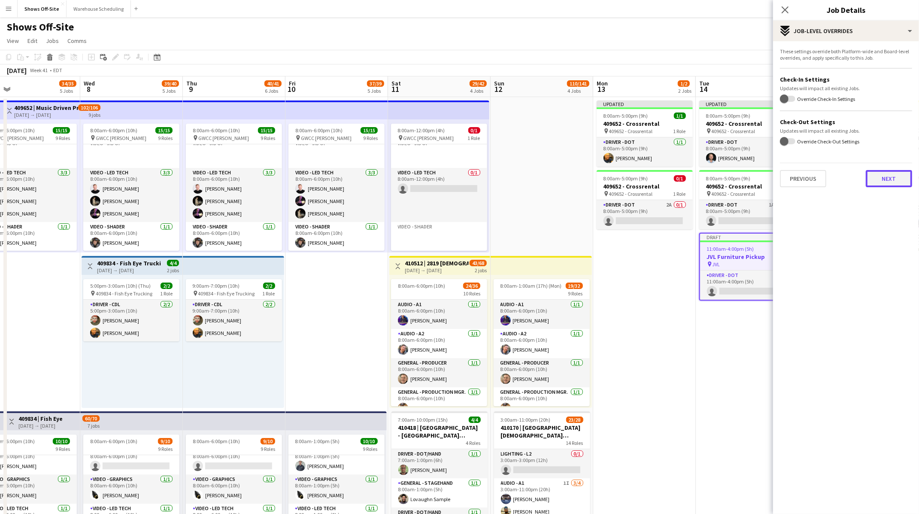
click at [883, 178] on button "Next" at bounding box center [889, 178] width 46 height 17
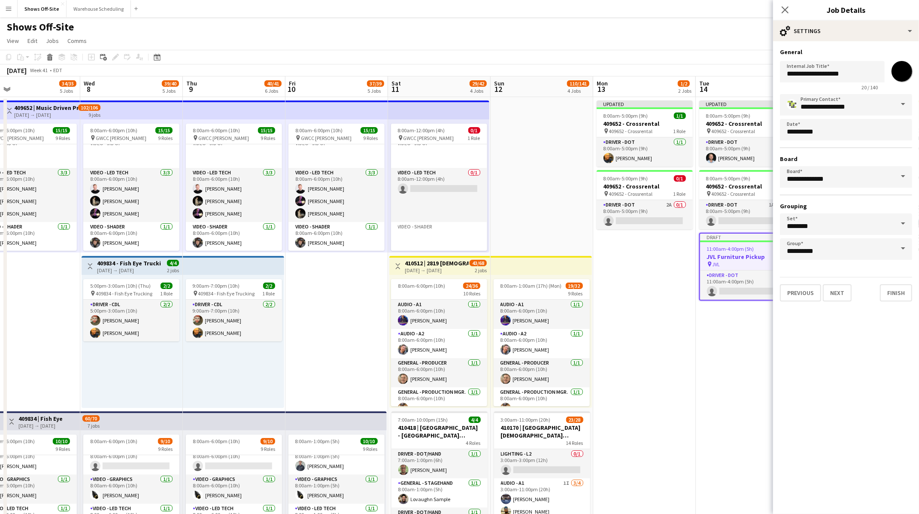
click at [889, 305] on div "**********" at bounding box center [846, 174] width 146 height 267
click at [892, 287] on button "Finish" at bounding box center [896, 292] width 32 height 17
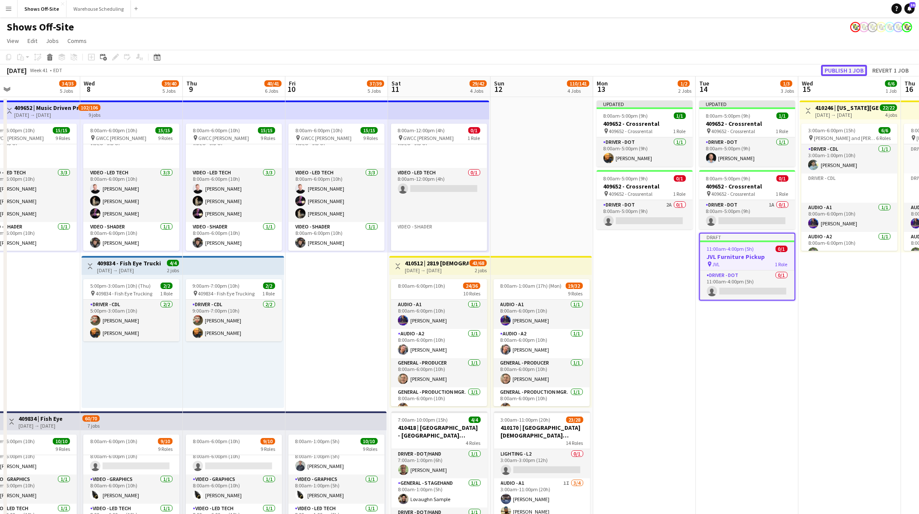
click at [845, 71] on button "Publish 1 job" at bounding box center [844, 70] width 46 height 11
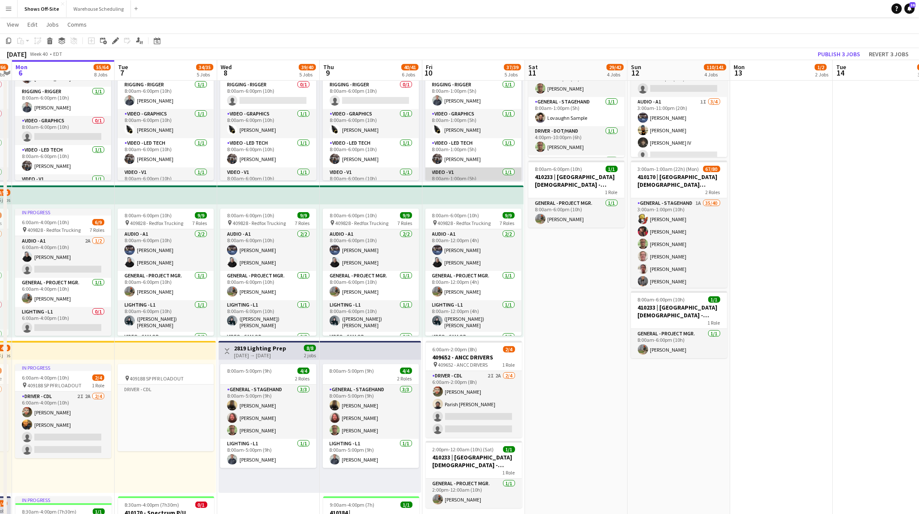
scroll to position [131, 0]
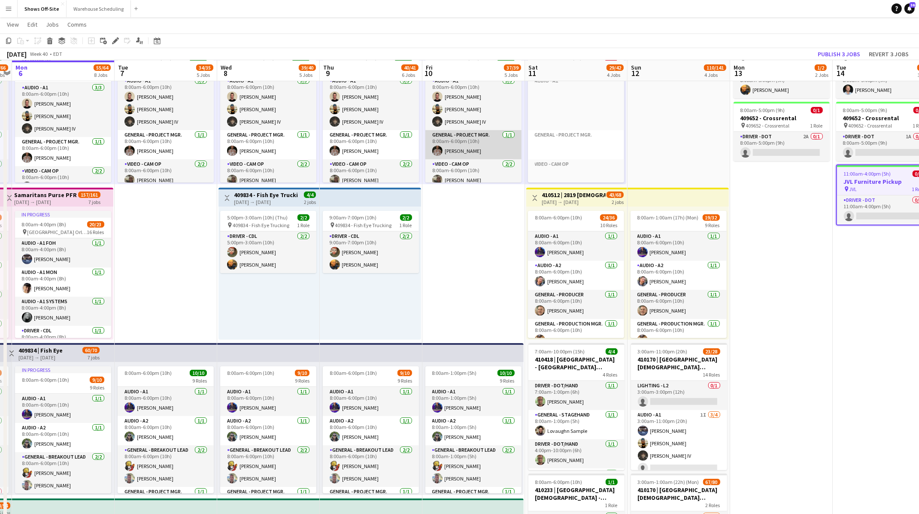
click at [485, 150] on app-card-role "General - Project Mgr. 1/1 8:00am-6:00pm (10h) Bobby Ditzler" at bounding box center [473, 144] width 96 height 29
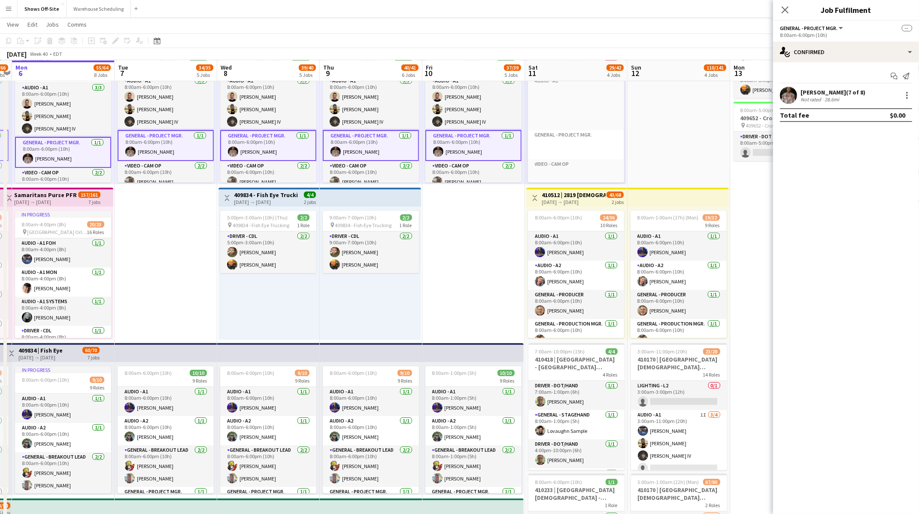
click at [790, 92] on app-user-avatar at bounding box center [788, 95] width 17 height 17
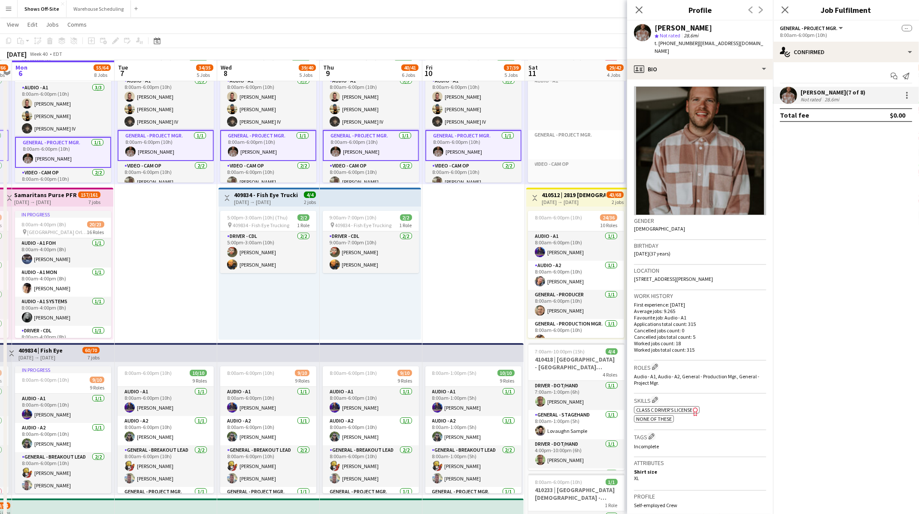
click at [682, 43] on span "t. +14047878207" at bounding box center [677, 43] width 45 height 6
copy span "14047878207"
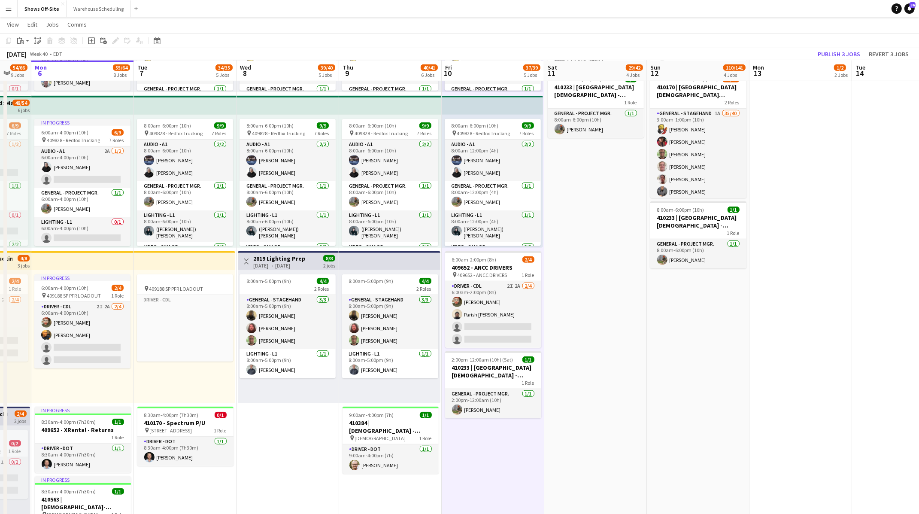
scroll to position [0, 173]
drag, startPoint x: 492, startPoint y: 393, endPoint x: 607, endPoint y: 393, distance: 115.5
click at [607, 393] on app-calendar-viewport "Sat 4 47/52 7 Jobs Sun 5 54/66 9 Jobs Mon 6 55/64 8 Jobs Tue 7 34/35 5 Jobs Wed…" at bounding box center [459, 309] width 919 height 1493
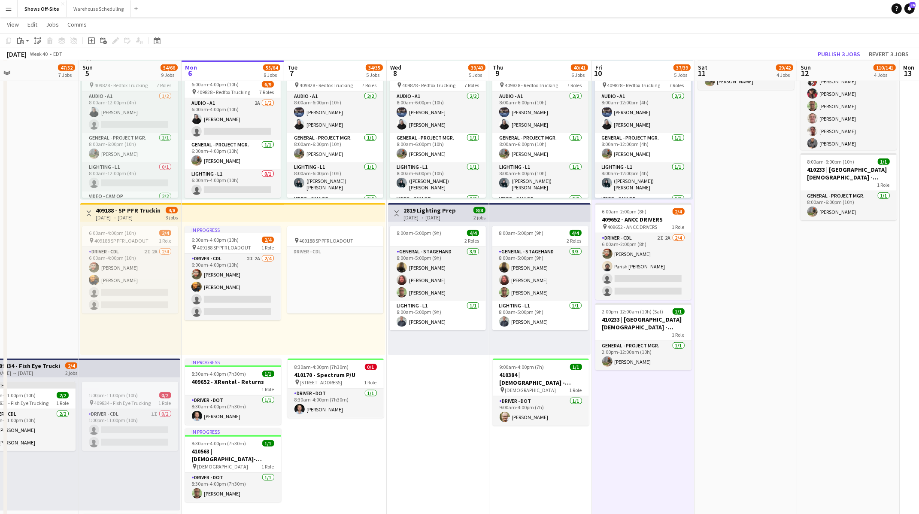
scroll to position [0, 230]
drag, startPoint x: 288, startPoint y: 443, endPoint x: 436, endPoint y: 434, distance: 148.0
click at [436, 434] on app-calendar-viewport "Thu 2 36/37 4 Jobs Fri 3 33/37 10 Jobs Sat 4 47/52 7 Jobs Sun 5 54/66 9 Jobs Mo…" at bounding box center [459, 261] width 919 height 1493
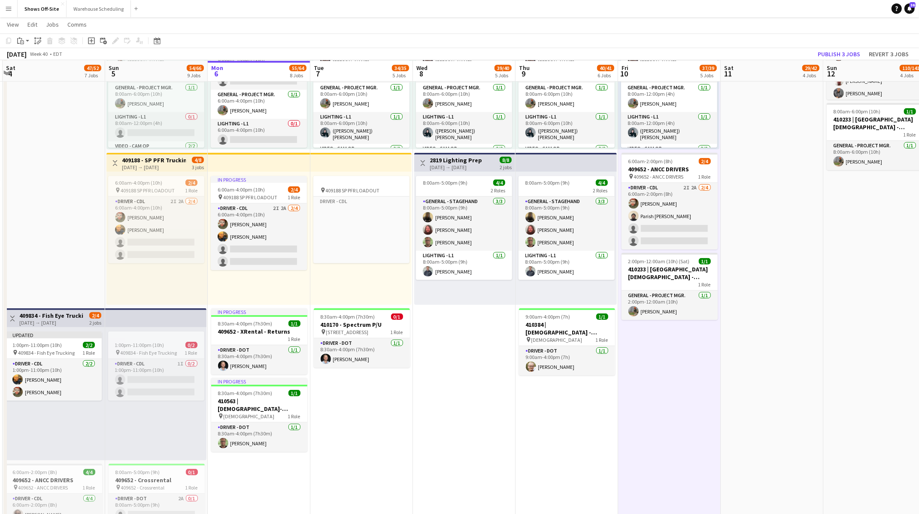
scroll to position [567, 0]
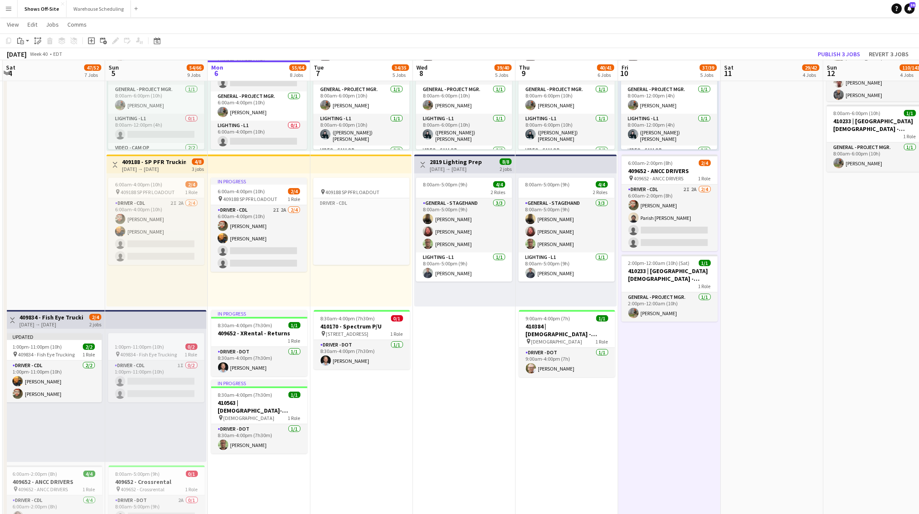
click at [369, 436] on app-date-cell "8:00am-6:00pm (10h) 15/15 pin GWCC Hall A-C 9 Roles Audio - A1 3/3 8:00am-6:00p…" at bounding box center [361, 126] width 103 height 1193
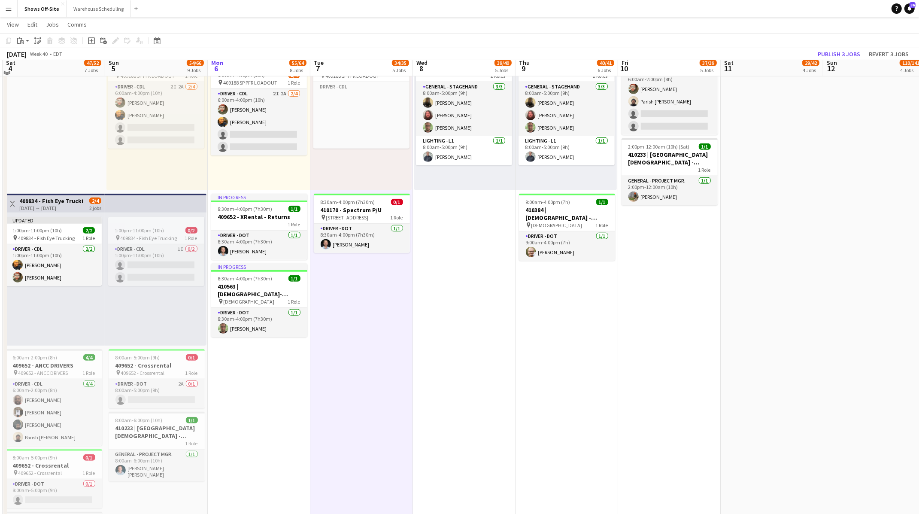
scroll to position [694, 0]
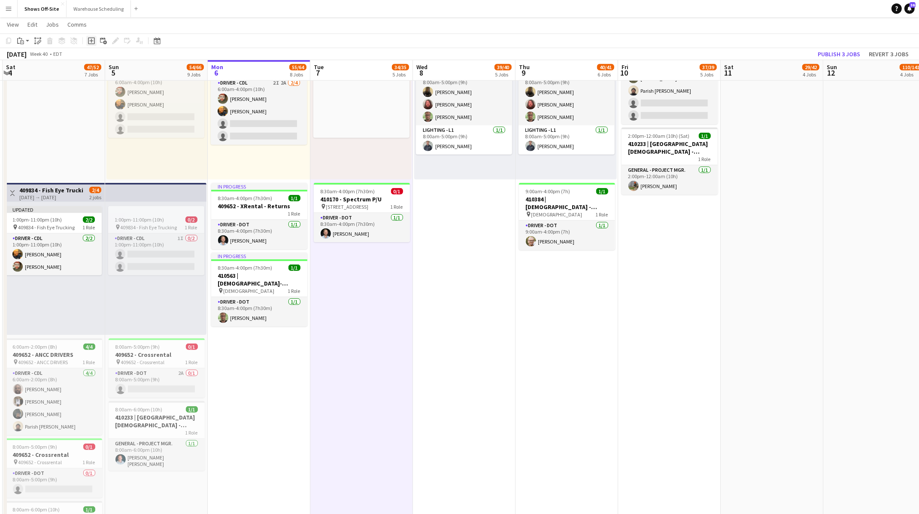
click at [91, 40] on icon at bounding box center [91, 41] width 4 height 4
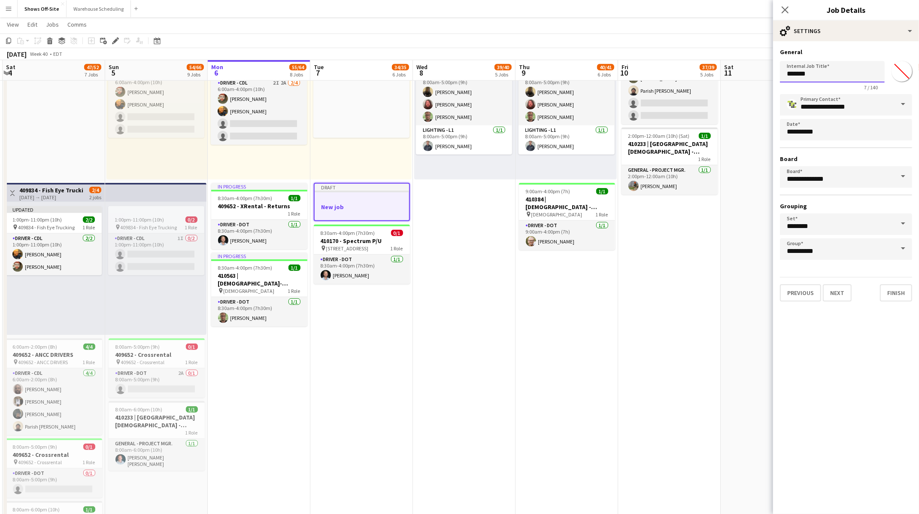
click at [842, 76] on input "*******" at bounding box center [832, 71] width 105 height 21
type input "*"
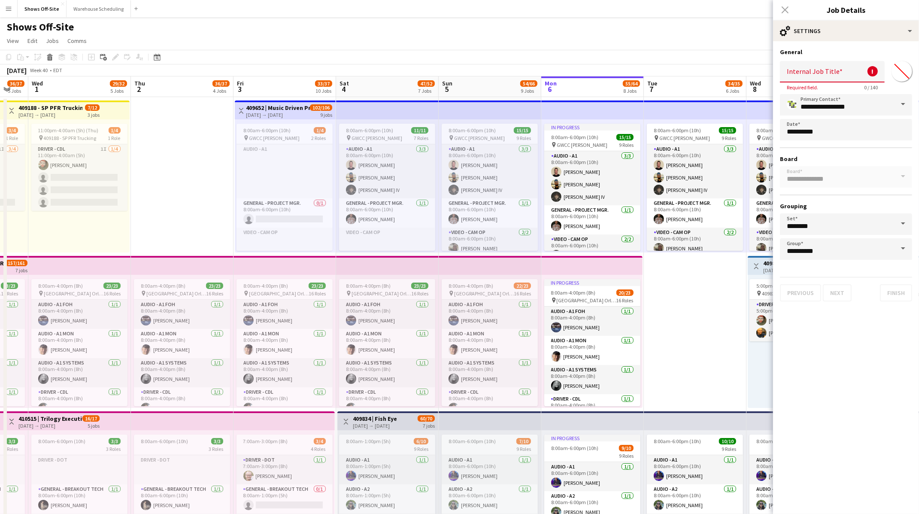
scroll to position [0, 283]
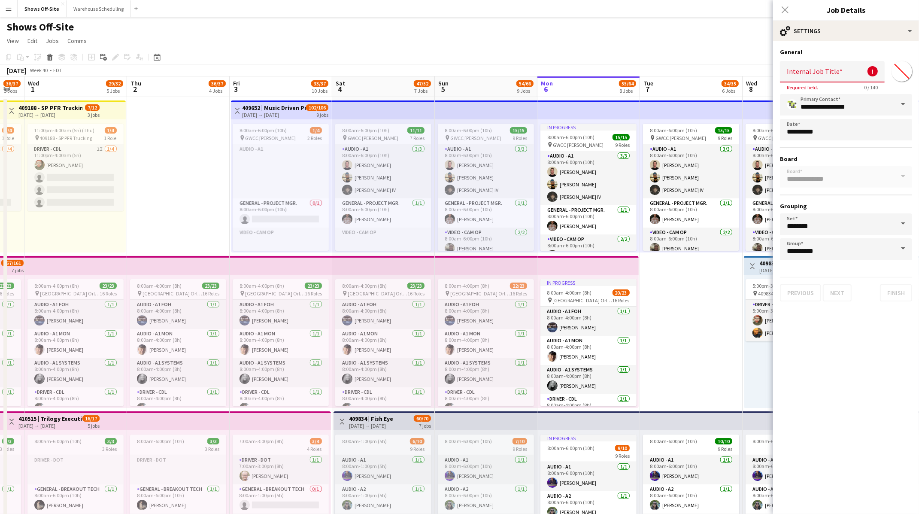
drag, startPoint x: 164, startPoint y: 107, endPoint x: 494, endPoint y: 146, distance: 331.9
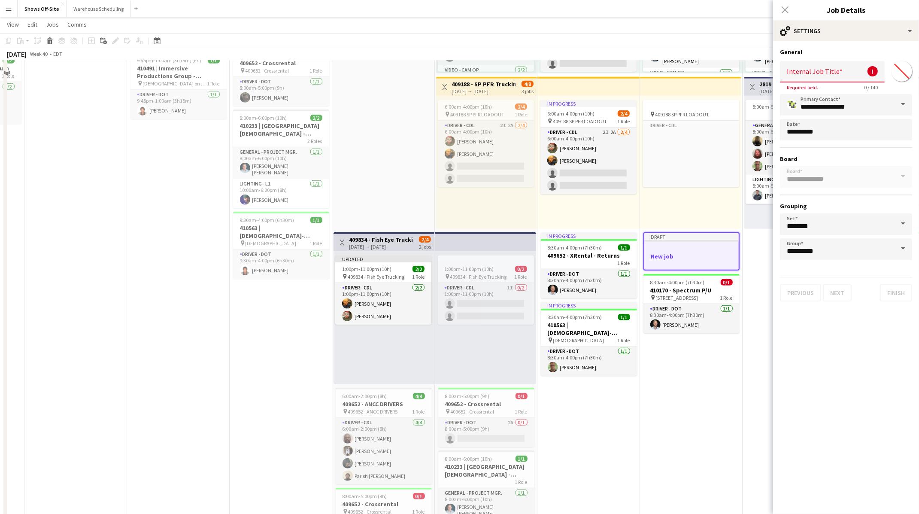
scroll to position [647, 0]
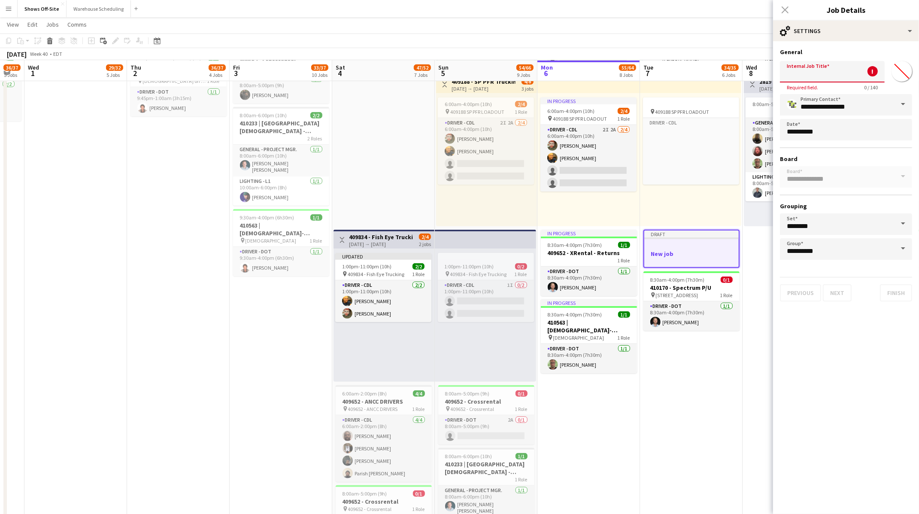
click at [805, 69] on input "Internal Job Title" at bounding box center [832, 71] width 105 height 21
type input "**********"
click at [898, 69] on input "*******" at bounding box center [901, 71] width 31 height 31
type input "*******"
click at [869, 372] on mat-expansion-panel "**********" at bounding box center [846, 277] width 146 height 473
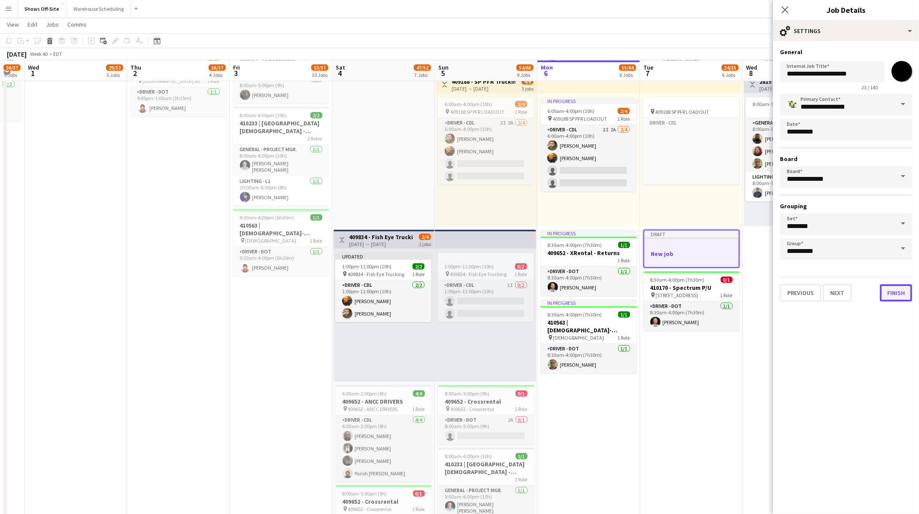
click at [894, 285] on button "Finish" at bounding box center [896, 292] width 32 height 17
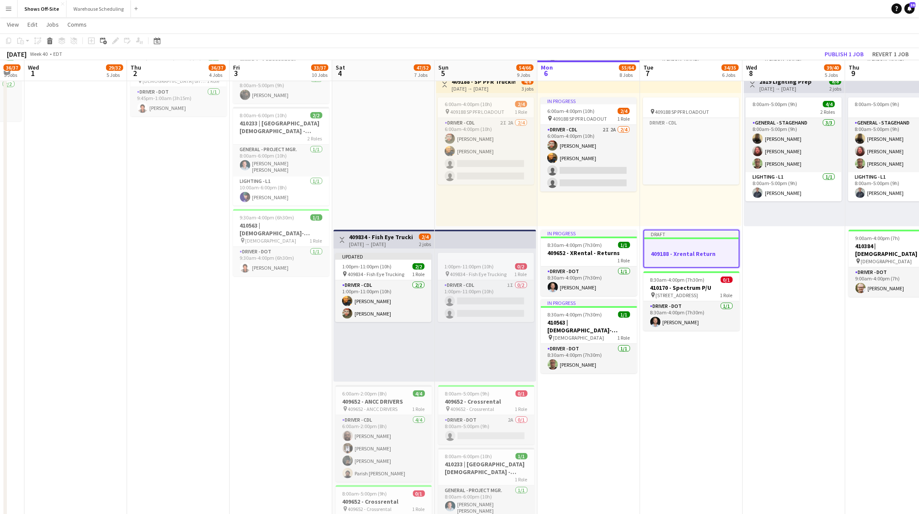
click at [718, 241] on app-job-card "Draft 409188 - Xrental Return" at bounding box center [691, 249] width 96 height 38
click at [664, 252] on h3 "409188 - Xrental Return" at bounding box center [691, 253] width 96 height 8
click at [115, 41] on icon at bounding box center [115, 41] width 5 height 5
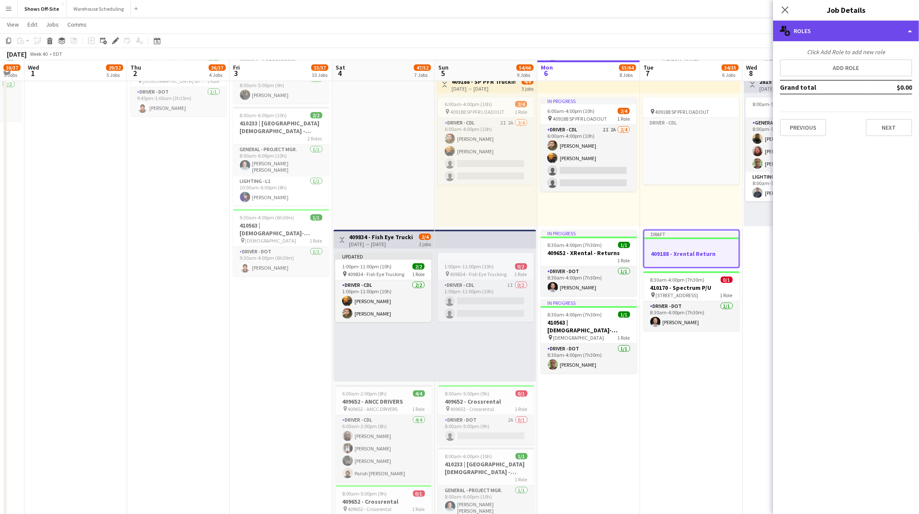
click at [845, 36] on div "multiple-users-add Roles" at bounding box center [846, 31] width 146 height 21
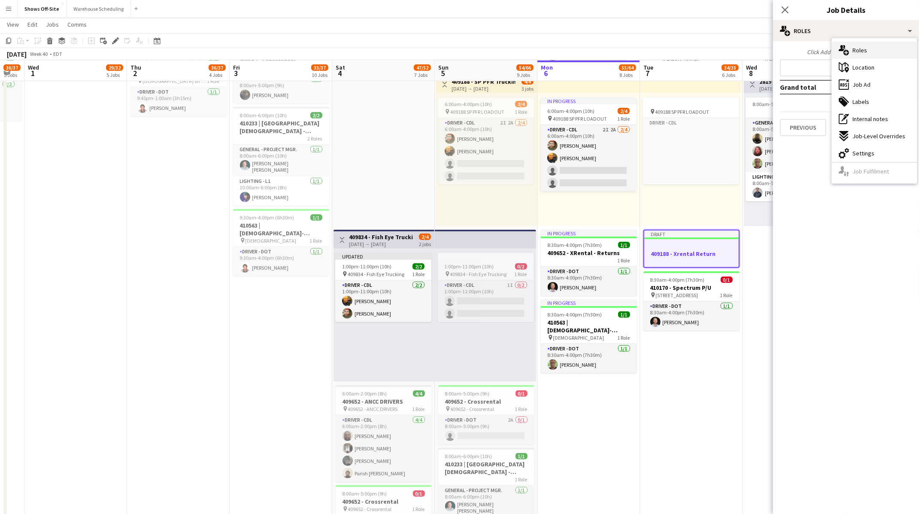
click at [854, 55] on div "multiple-users-add Roles" at bounding box center [874, 50] width 85 height 17
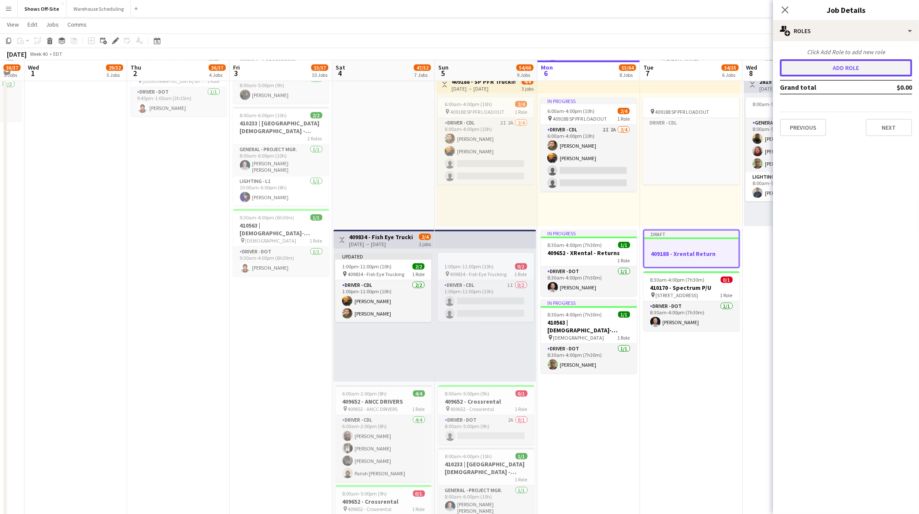
click at [850, 67] on button "Add role" at bounding box center [846, 67] width 132 height 17
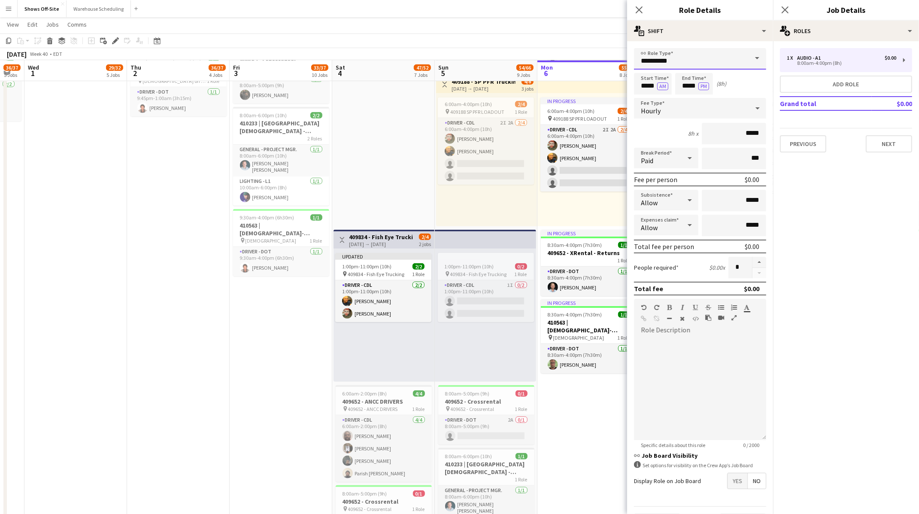
click at [674, 59] on input "**********" at bounding box center [700, 58] width 132 height 21
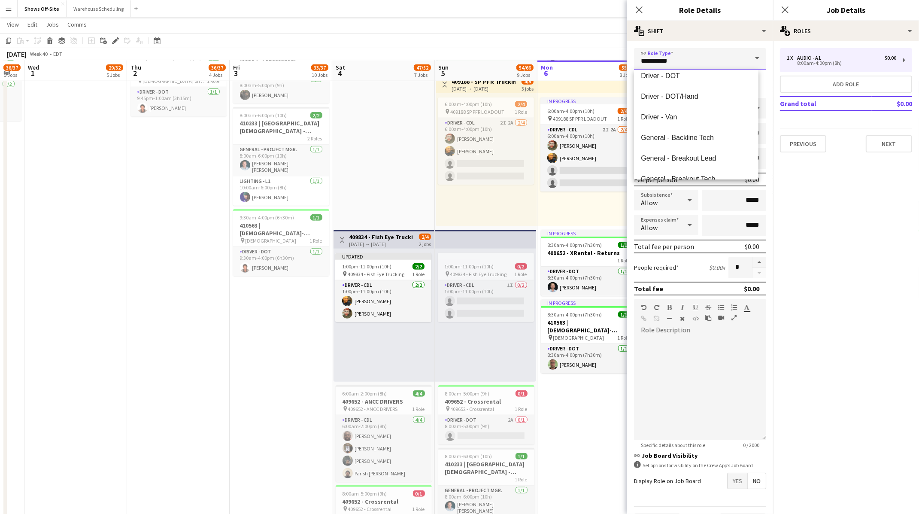
scroll to position [132, 0]
click at [682, 78] on span "Driver - DOT" at bounding box center [696, 74] width 110 height 8
type input "**********"
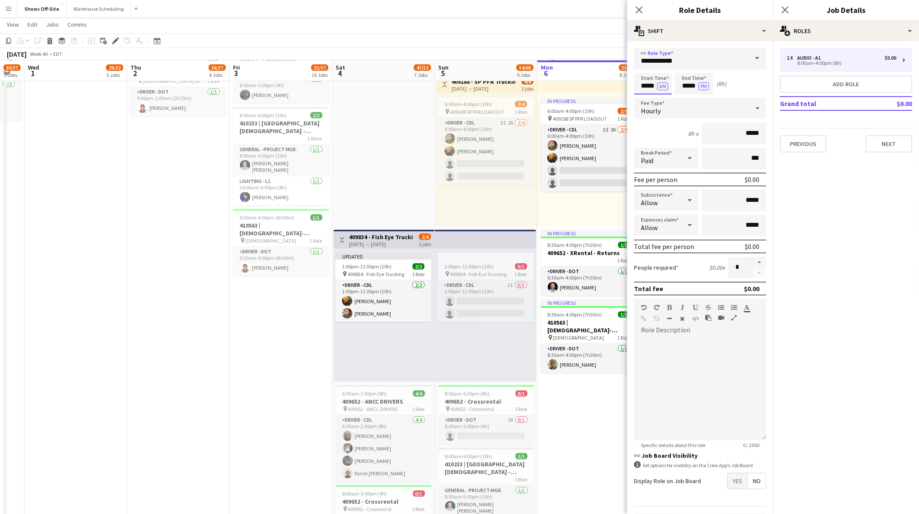
click at [656, 79] on input "*****" at bounding box center [653, 83] width 38 height 21
type input "*****"
click at [646, 69] on div at bounding box center [644, 68] width 17 height 9
click at [728, 480] on span "Yes" at bounding box center [738, 480] width 20 height 15
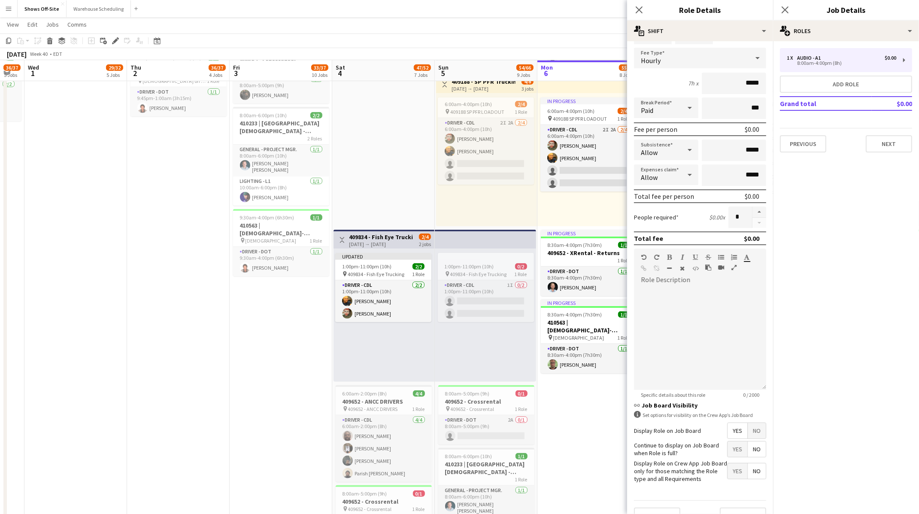
scroll to position [66, 0]
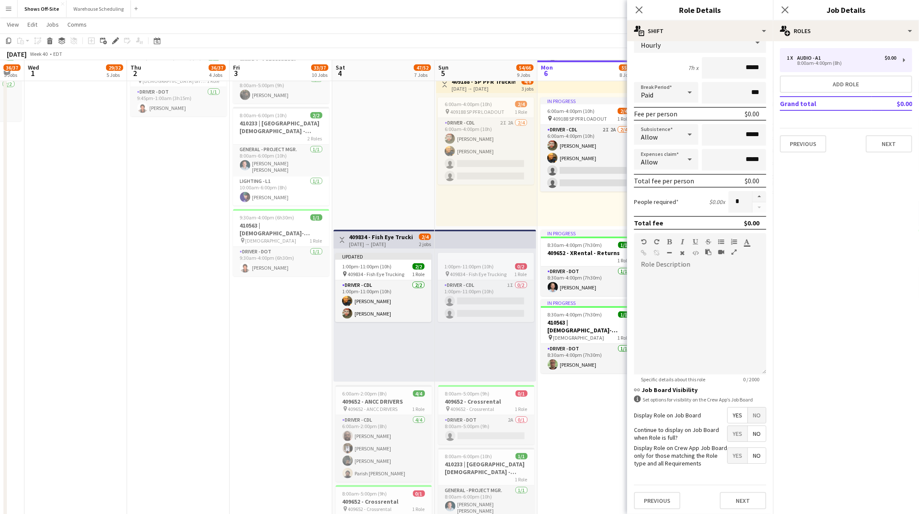
click at [731, 433] on span "Yes" at bounding box center [738, 433] width 20 height 15
click at [732, 497] on button "Next" at bounding box center [743, 500] width 46 height 17
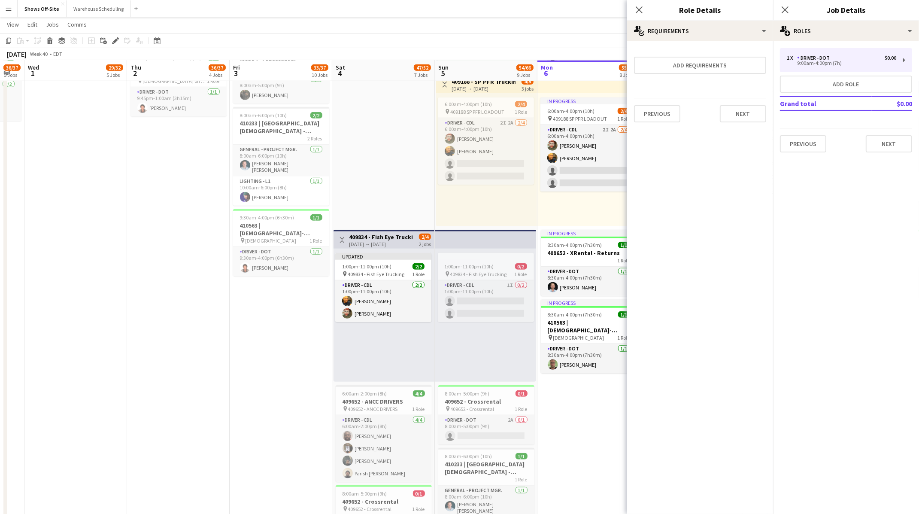
scroll to position [0, 0]
click at [889, 143] on button "Next" at bounding box center [889, 143] width 46 height 17
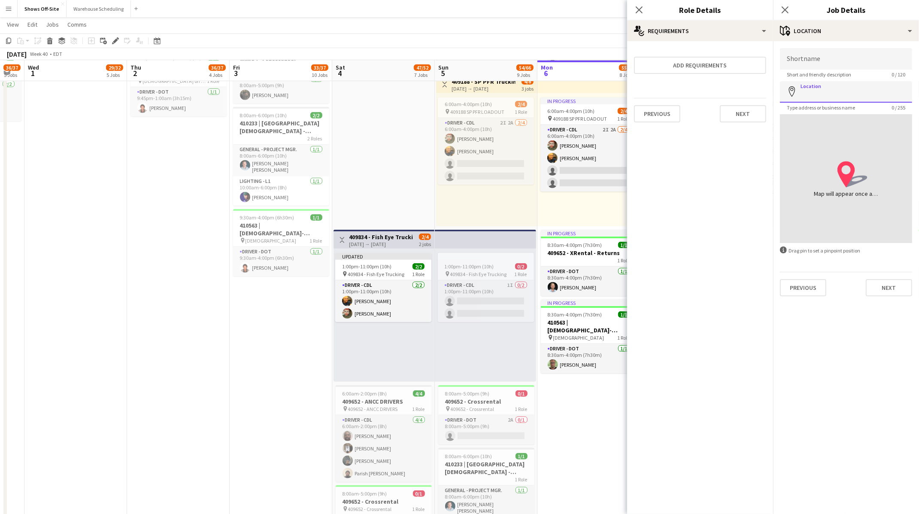
click at [847, 89] on input "Location" at bounding box center [846, 91] width 132 height 21
type input "**********"
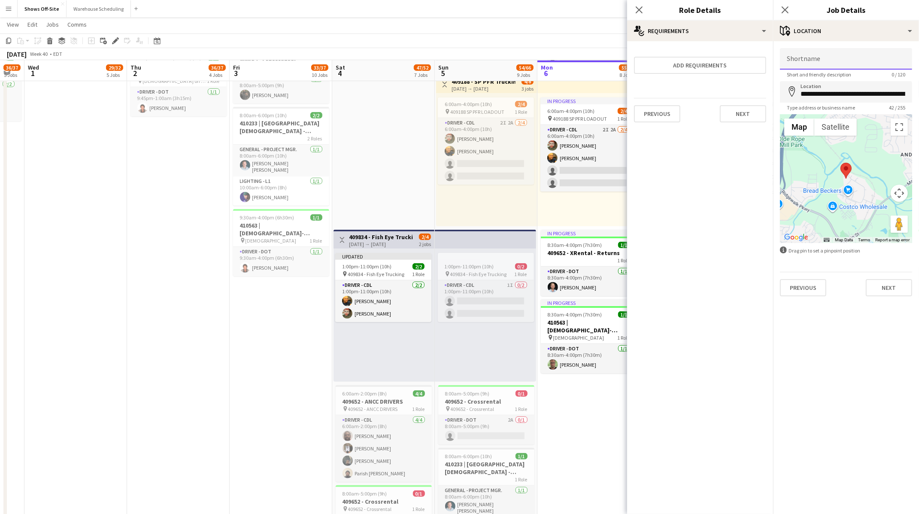
click at [842, 65] on input "Shortname" at bounding box center [846, 58] width 132 height 21
type input "**********"
click at [891, 282] on button "Next" at bounding box center [889, 287] width 46 height 17
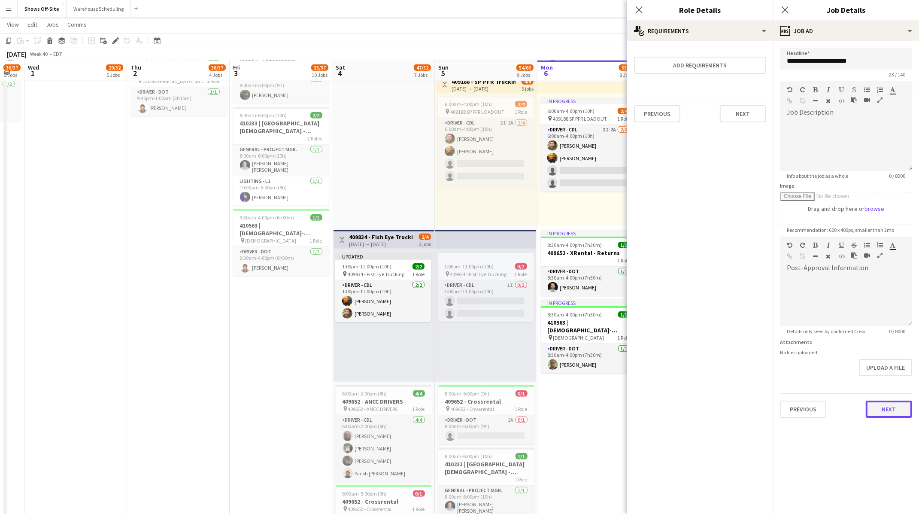
click at [886, 406] on button "Next" at bounding box center [889, 409] width 46 height 17
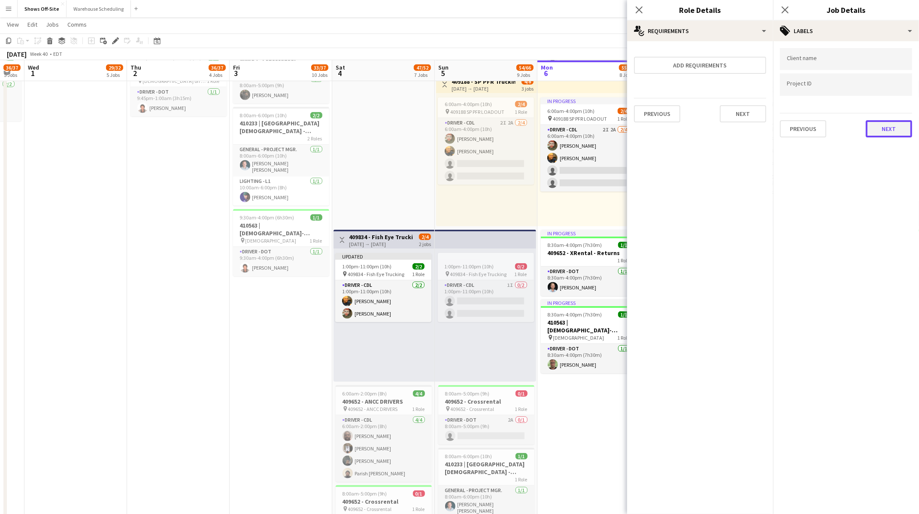
click at [877, 123] on button "Next" at bounding box center [889, 128] width 46 height 17
click at [884, 93] on button "Next" at bounding box center [889, 88] width 46 height 17
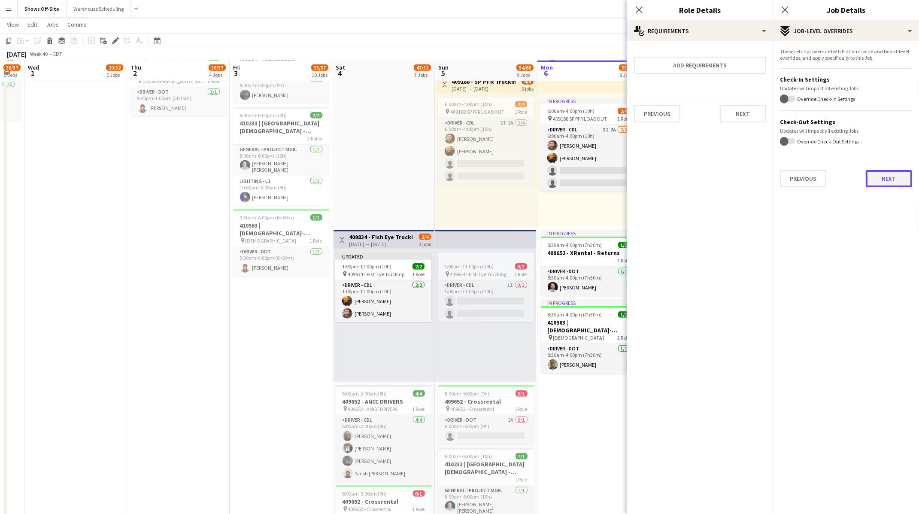
click at [886, 182] on button "Next" at bounding box center [889, 178] width 46 height 17
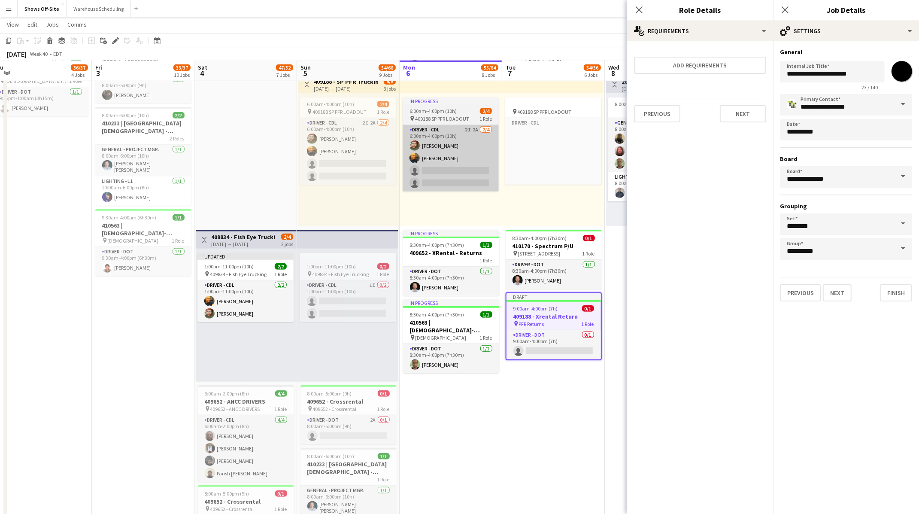
scroll to position [0, 434]
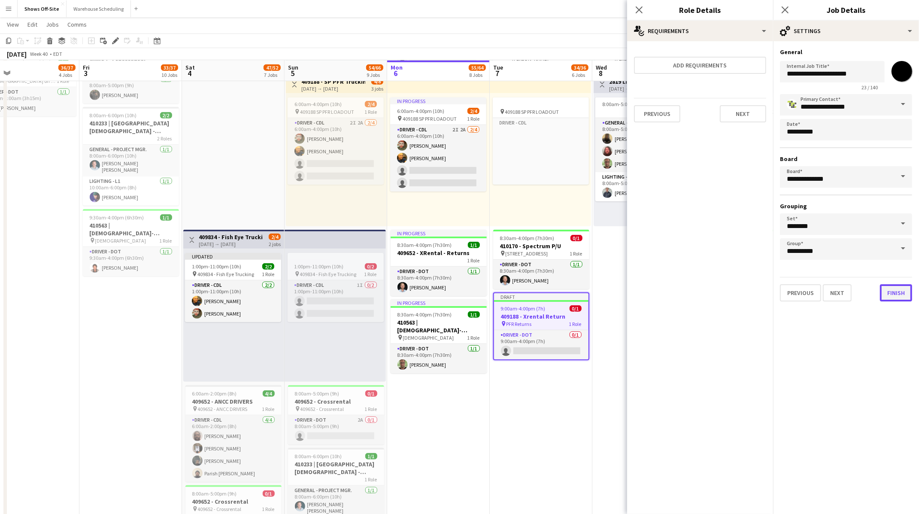
click at [905, 293] on button "Finish" at bounding box center [896, 292] width 32 height 17
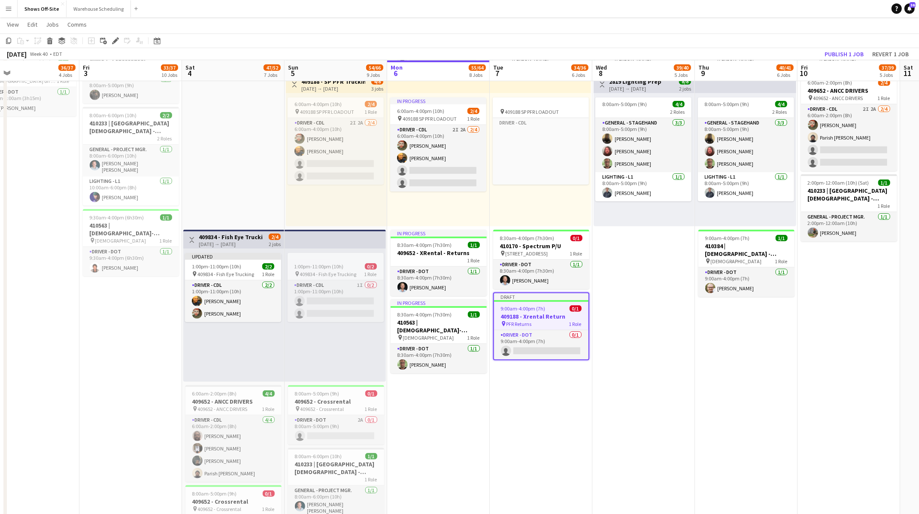
scroll to position [448, 0]
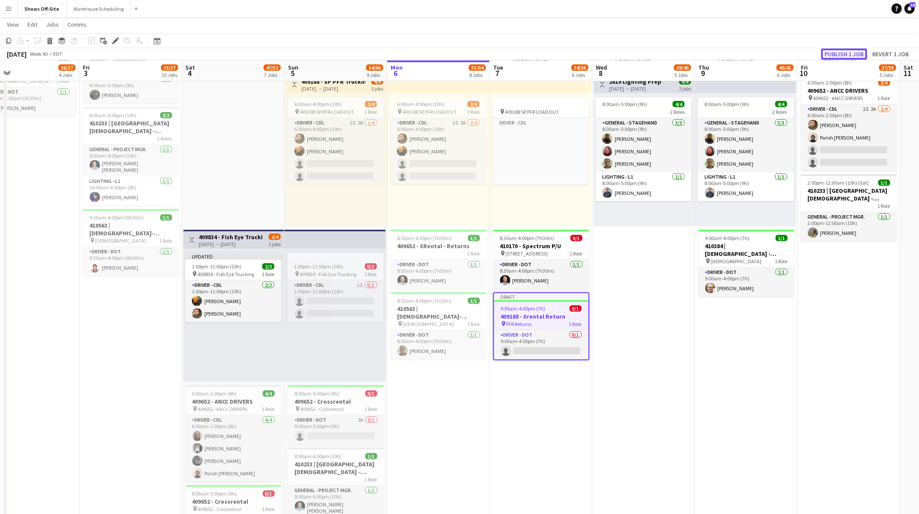
click at [855, 52] on button "Publish 1 job" at bounding box center [844, 54] width 46 height 11
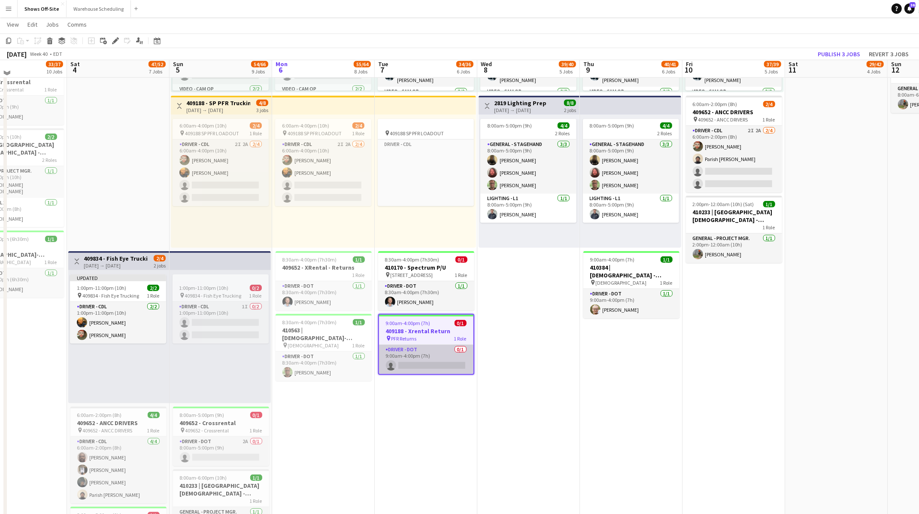
scroll to position [621, 0]
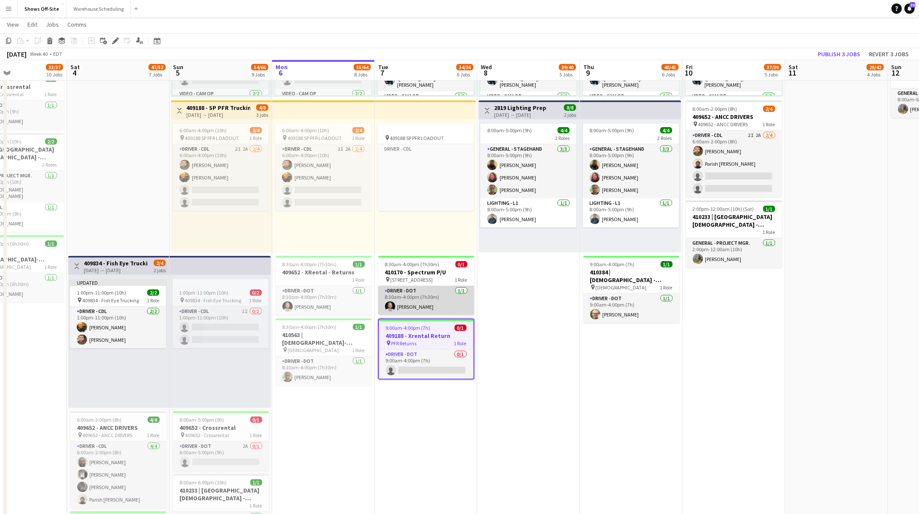
click at [434, 310] on app-card-role "Driver - DOT 1/1 8:30am-4:00pm (7h30m) Kirby Caramelo" at bounding box center [426, 300] width 96 height 29
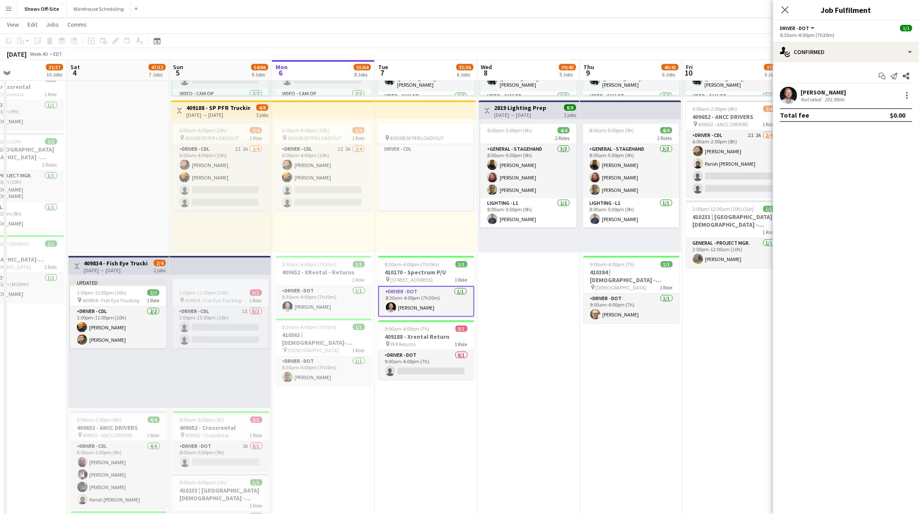
click at [546, 354] on app-date-cell "8:00am-6:00pm (10h) 15/15 pin GWCC Hall A-C 9 Roles Audio - A1 3/3 8:00am-6:00p…" at bounding box center [528, 71] width 103 height 1193
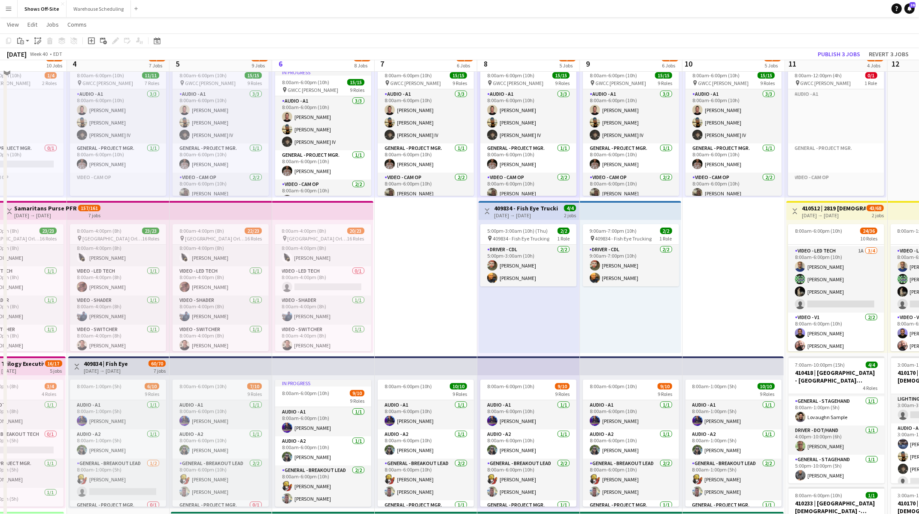
scroll to position [0, 0]
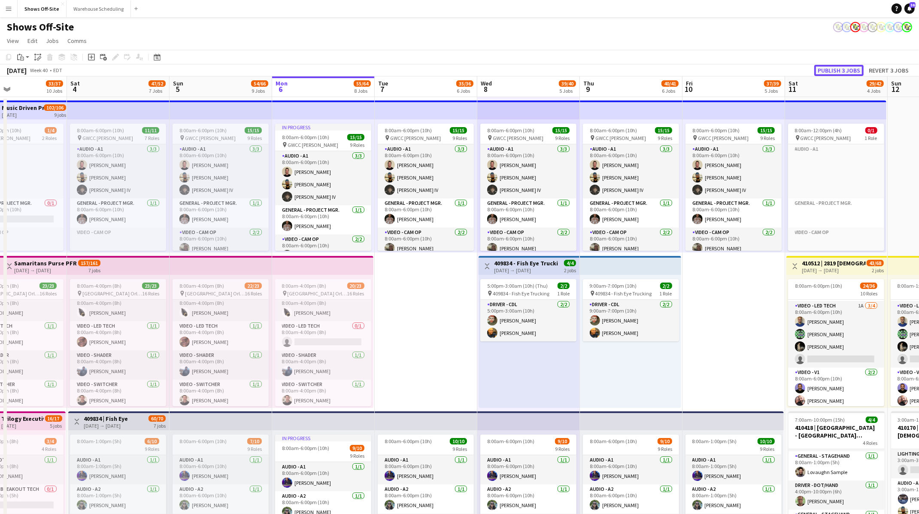
click at [853, 73] on button "Publish 3 jobs" at bounding box center [838, 70] width 49 height 11
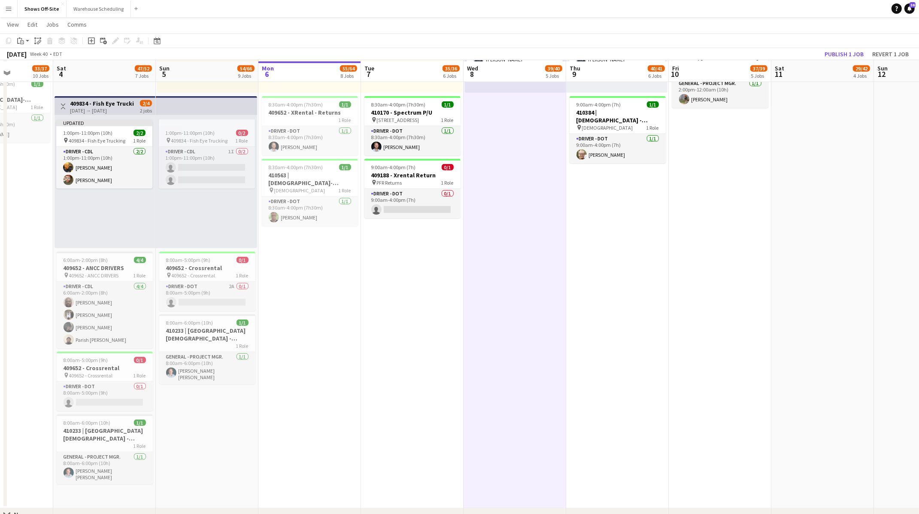
scroll to position [783, 0]
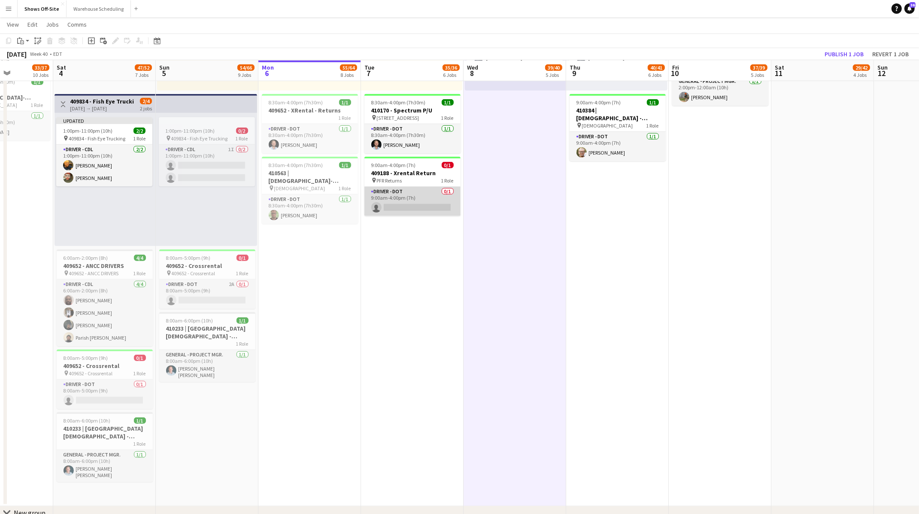
click at [427, 199] on app-card-role "Driver - DOT 0/1 9:00am-4:00pm (7h) single-neutral-actions" at bounding box center [412, 201] width 96 height 29
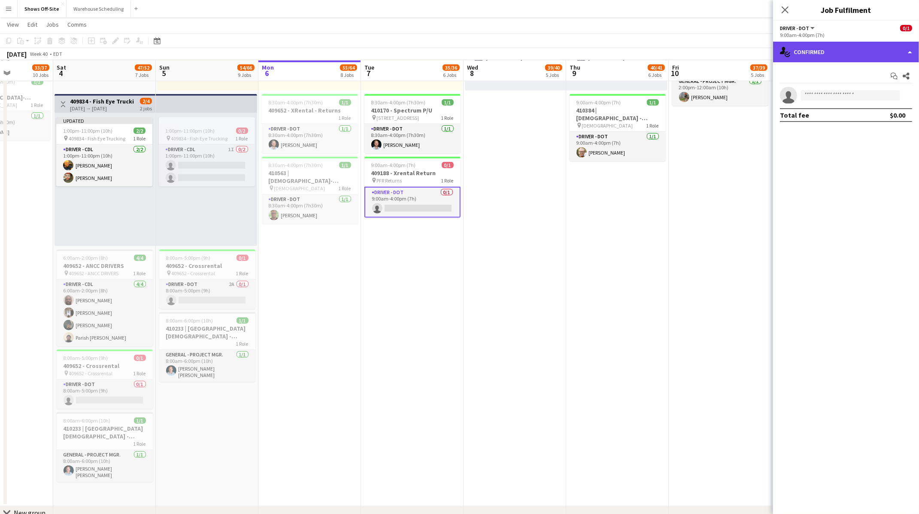
click at [911, 58] on div "single-neutral-actions-check-2 Confirmed" at bounding box center [846, 52] width 146 height 21
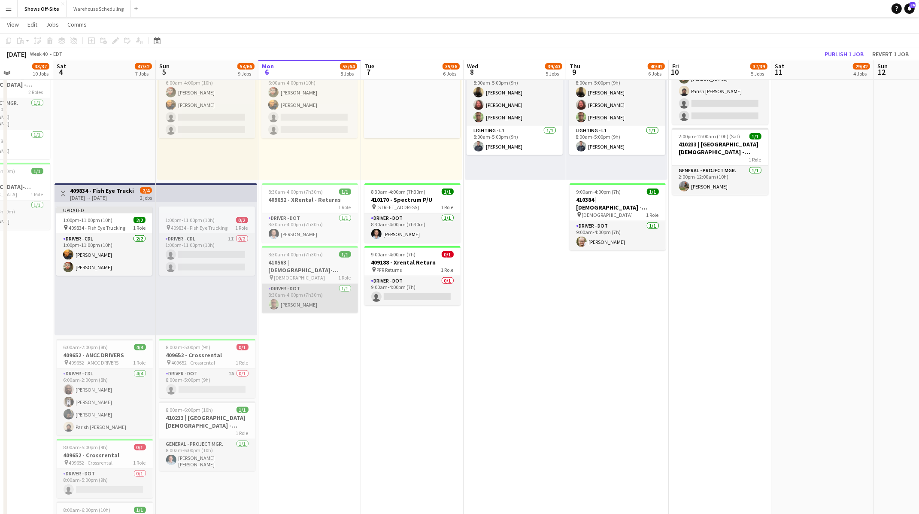
scroll to position [692, 0]
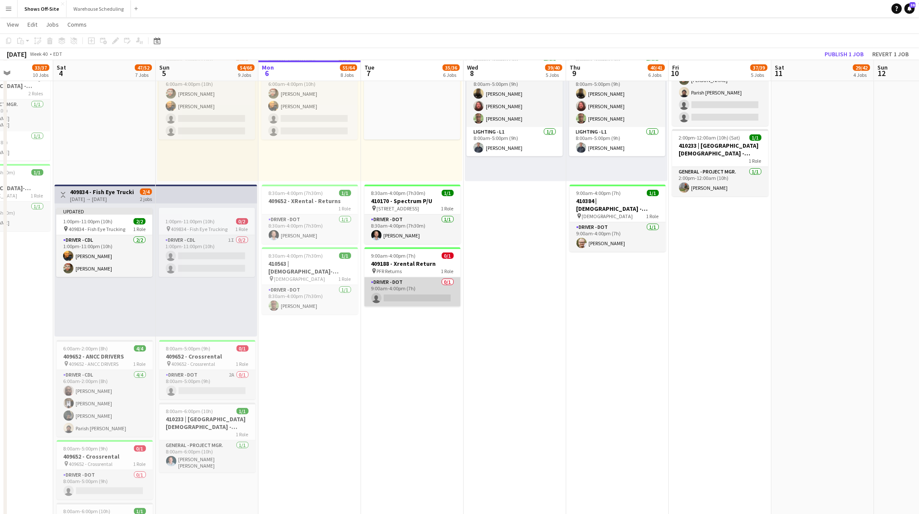
click at [428, 293] on app-card-role "Driver - DOT 0/1 9:00am-4:00pm (7h) single-neutral-actions" at bounding box center [412, 291] width 96 height 29
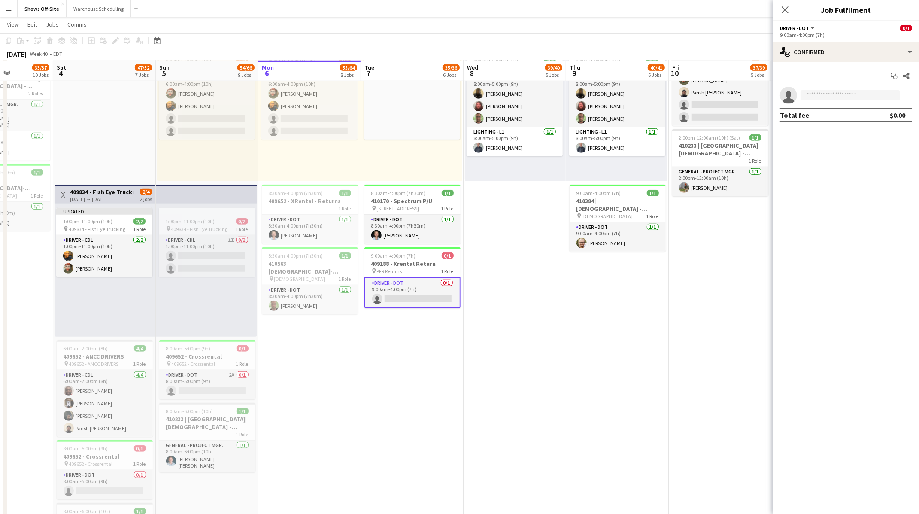
click at [835, 93] on input at bounding box center [851, 95] width 100 height 10
type input "******"
click at [841, 112] on span "matthewhardin323@gmail.com" at bounding box center [850, 114] width 86 height 7
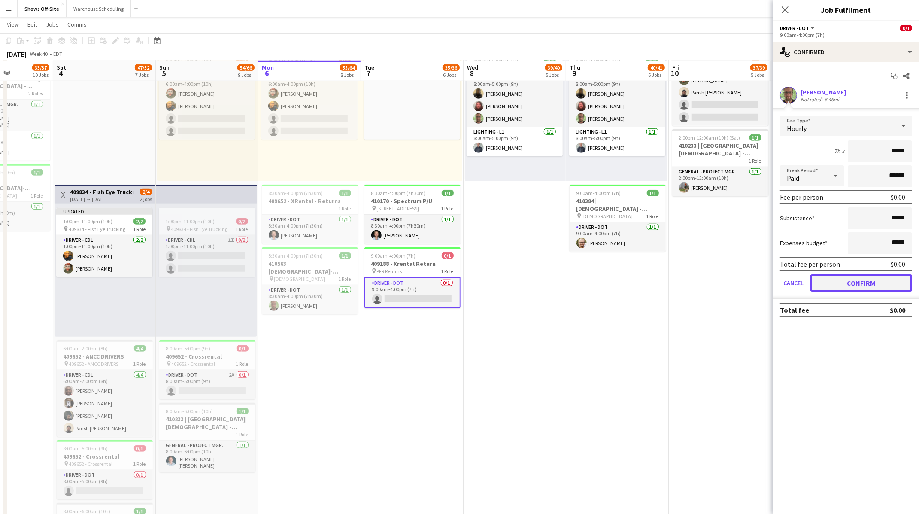
click at [880, 277] on button "Confirm" at bounding box center [861, 282] width 102 height 17
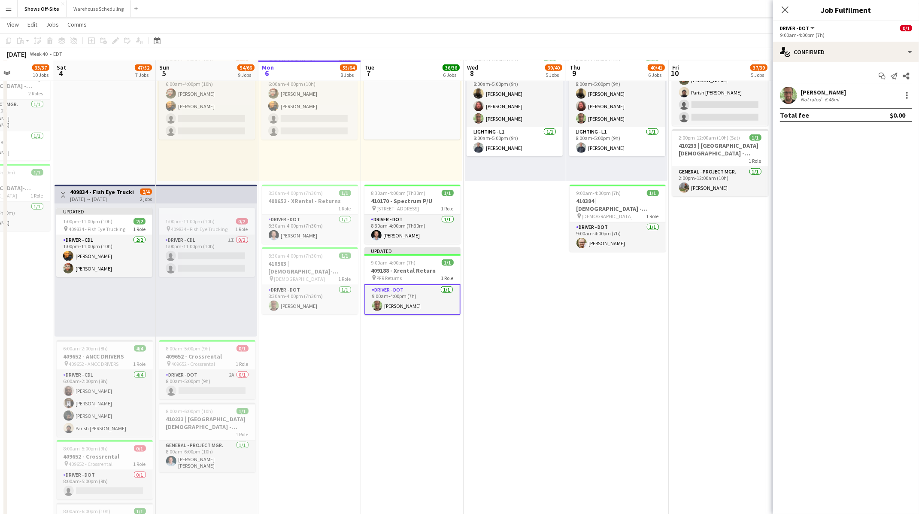
click at [467, 322] on app-date-cell "8:00am-6:00pm (10h) 15/15 pin GWCC Hall A-C 9 Roles Audio - A1 3/3 8:00am-6:00p…" at bounding box center [515, 0] width 103 height 1193
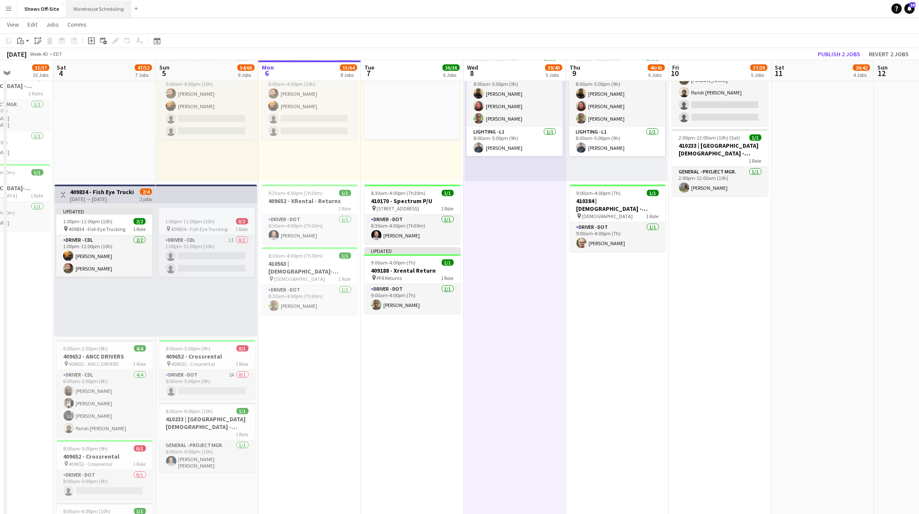
click at [95, 9] on button "Warehouse Scheduling Close" at bounding box center [99, 8] width 64 height 17
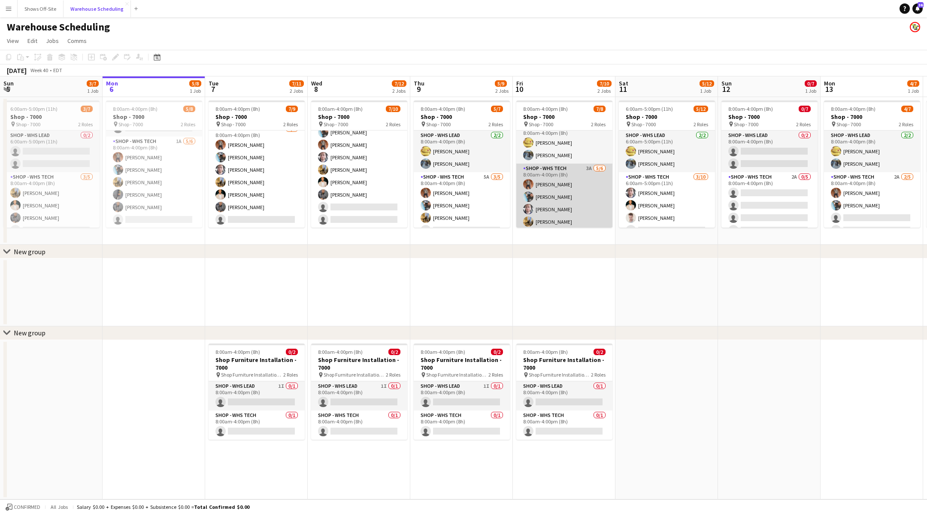
scroll to position [36, 0]
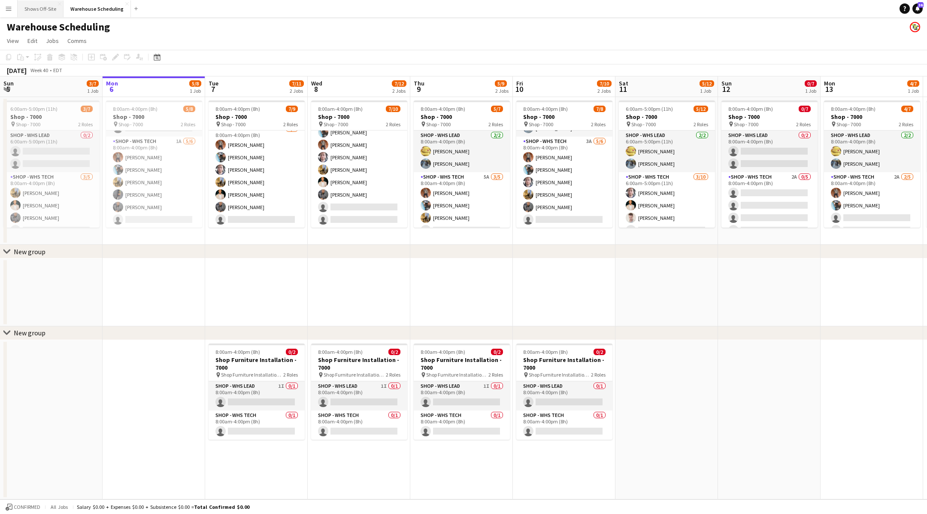
click at [38, 10] on button "Shows Off-Site Close" at bounding box center [41, 8] width 46 height 17
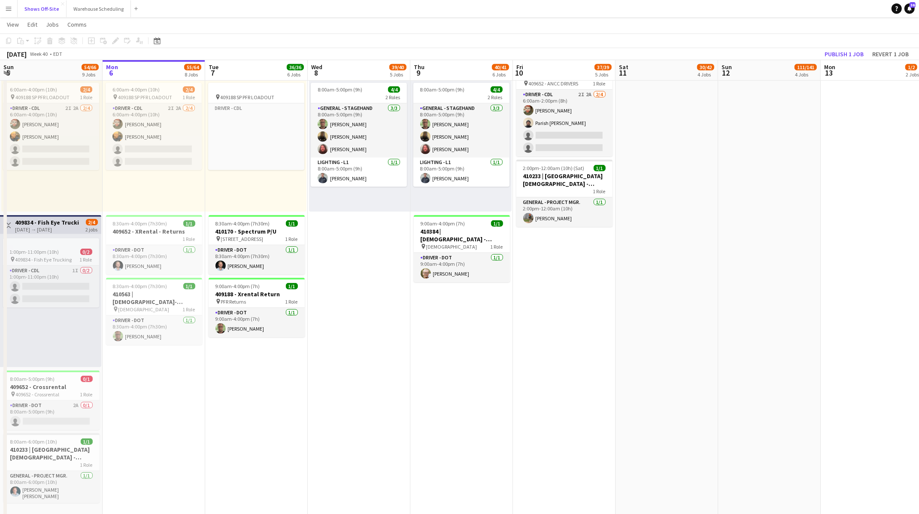
scroll to position [663, 0]
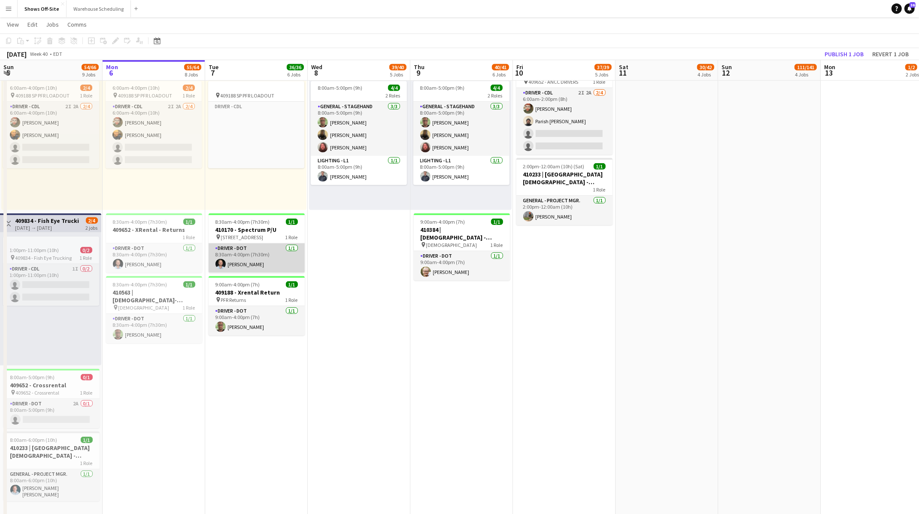
click at [255, 255] on app-card-role "Driver - DOT 1/1 8:30am-4:00pm (7h30m) Kirby Caramelo" at bounding box center [257, 257] width 96 height 29
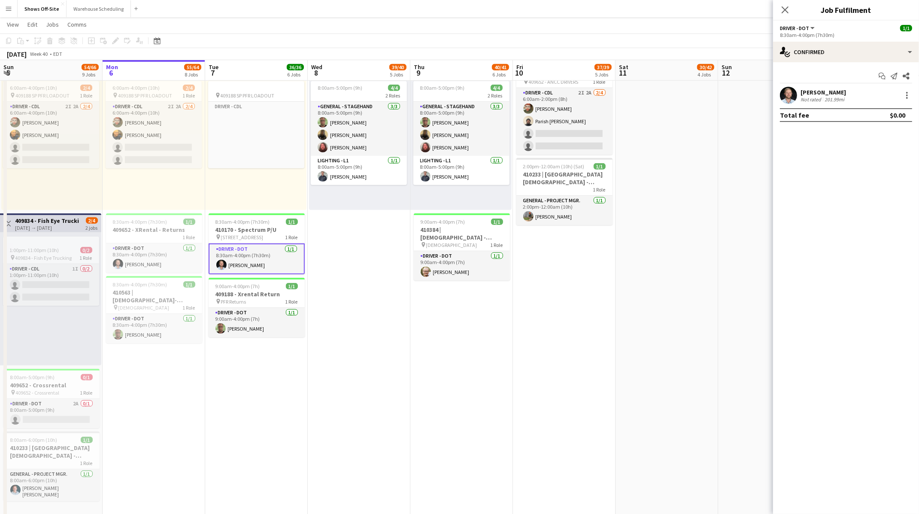
click at [810, 27] on button "Driver - DOT" at bounding box center [798, 28] width 36 height 6
click at [859, 206] on mat-expansion-panel "check Confirmed Start chat Send notification Share Kirby Caramelo Not rated 201…" at bounding box center [846, 288] width 146 height 452
click at [228, 265] on app-card-role "Driver - DOT 1/1 8:30am-4:00pm (7h30m) Kirby Caramelo" at bounding box center [257, 258] width 96 height 31
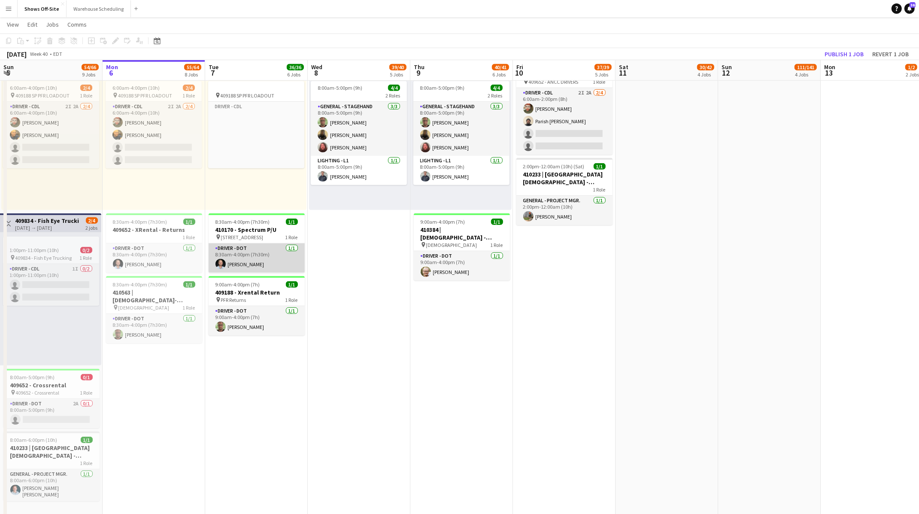
click at [246, 254] on app-card-role "Driver - DOT 1/1 8:30am-4:00pm (7h30m) Kirby Caramelo" at bounding box center [257, 257] width 96 height 29
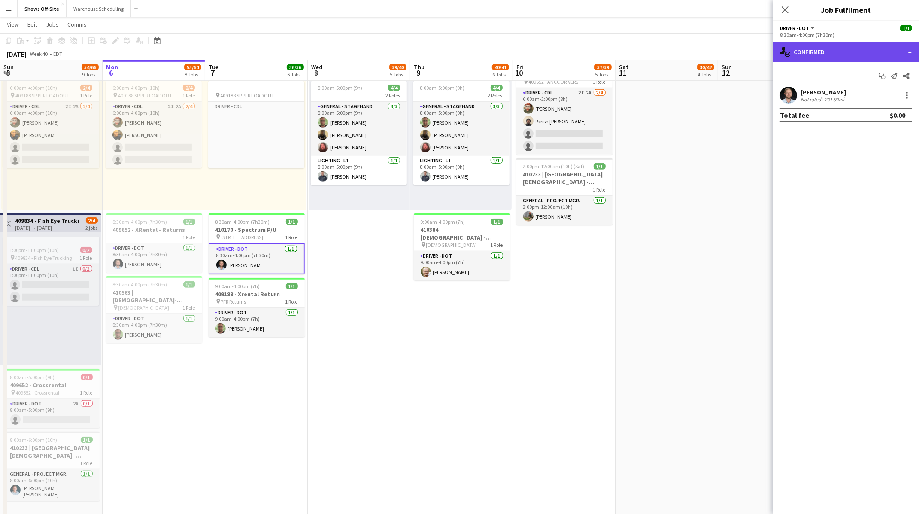
click at [850, 52] on div "single-neutral-actions-check-2 Confirmed" at bounding box center [846, 52] width 146 height 21
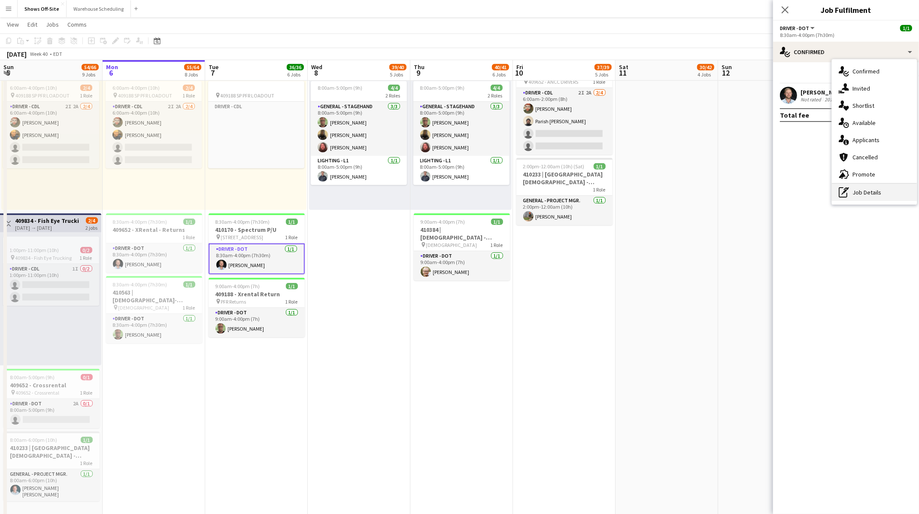
click at [850, 191] on div "pen-write Job Details" at bounding box center [874, 192] width 85 height 17
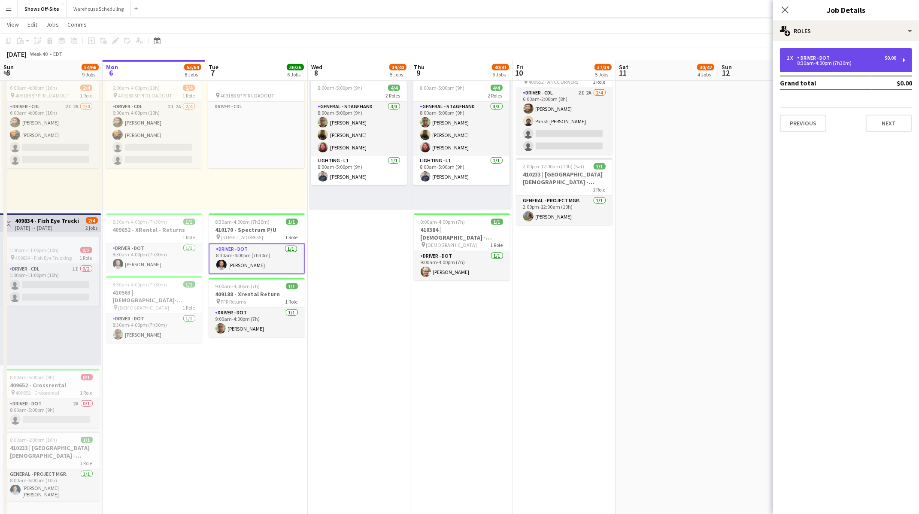
click at [815, 68] on div "1 x Driver - DOT $0.00 8:30am-4:00pm (7h30m)" at bounding box center [846, 60] width 132 height 24
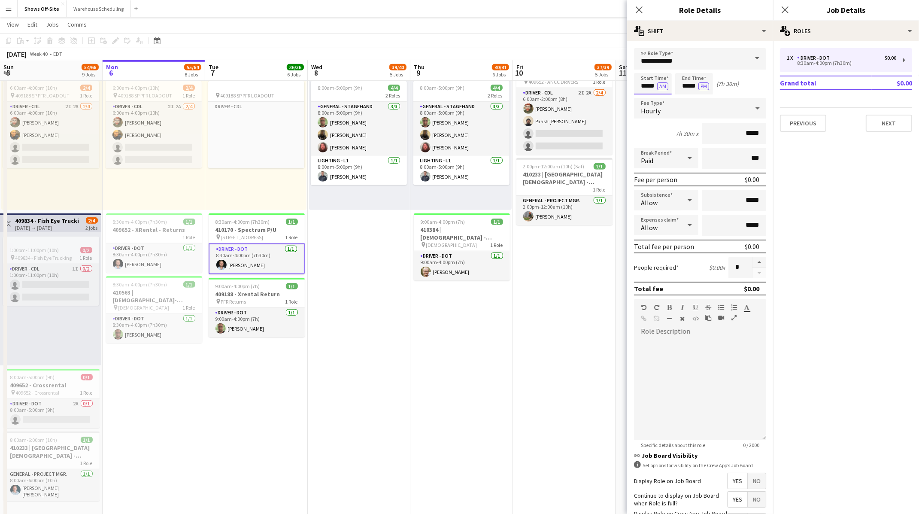
click at [647, 88] on input "*****" at bounding box center [653, 83] width 38 height 21
click at [644, 98] on div at bounding box center [644, 98] width 17 height 9
click at [659, 98] on div at bounding box center [661, 98] width 17 height 9
type input "*****"
click at [659, 98] on div at bounding box center [661, 98] width 17 height 9
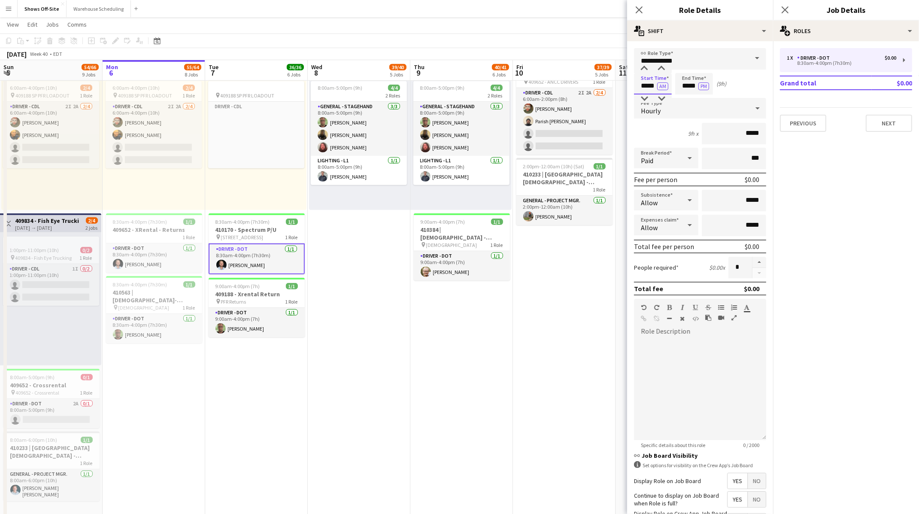
scroll to position [66, 0]
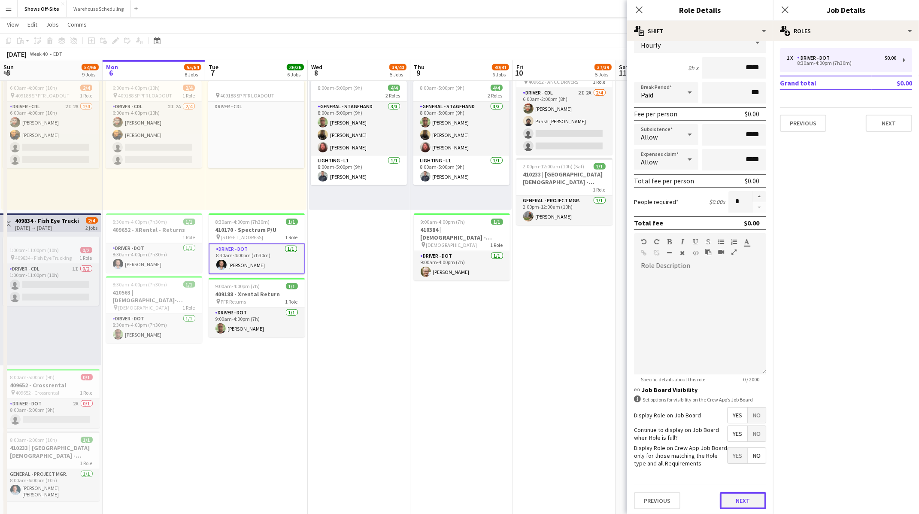
click at [737, 498] on button "Next" at bounding box center [743, 500] width 46 height 17
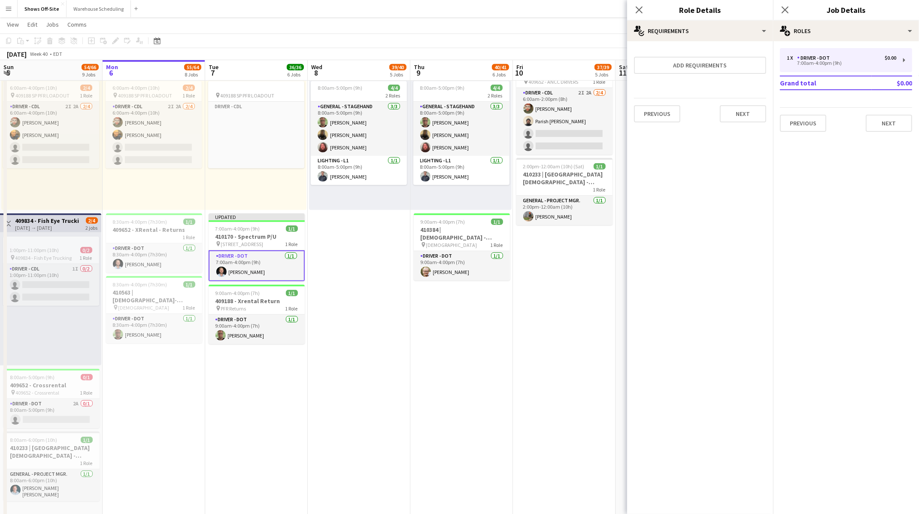
scroll to position [0, 0]
click at [738, 121] on button "Next" at bounding box center [743, 113] width 46 height 17
click at [741, 116] on button "Finish" at bounding box center [750, 114] width 32 height 17
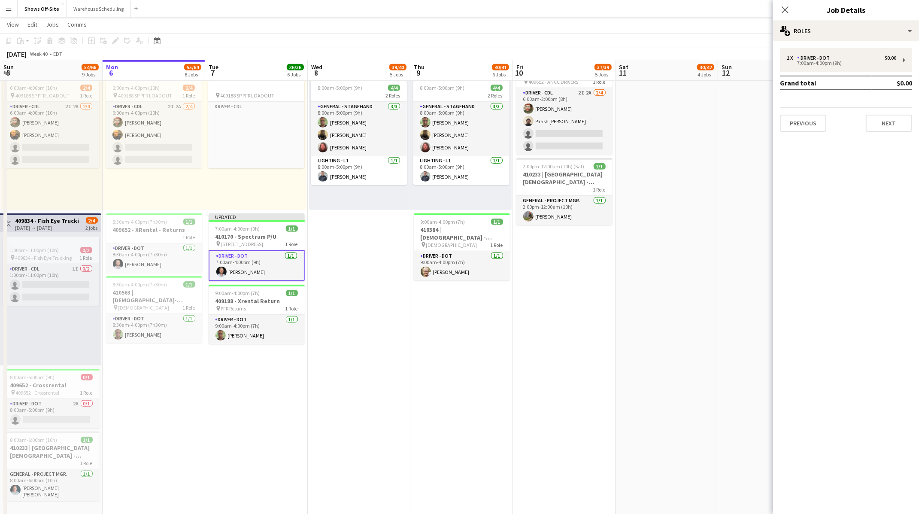
click at [783, 3] on div "Close pop-in" at bounding box center [785, 10] width 24 height 20
click at [783, 4] on div "Close pop-in" at bounding box center [785, 10] width 24 height 20
click at [783, 7] on icon at bounding box center [785, 10] width 8 height 8
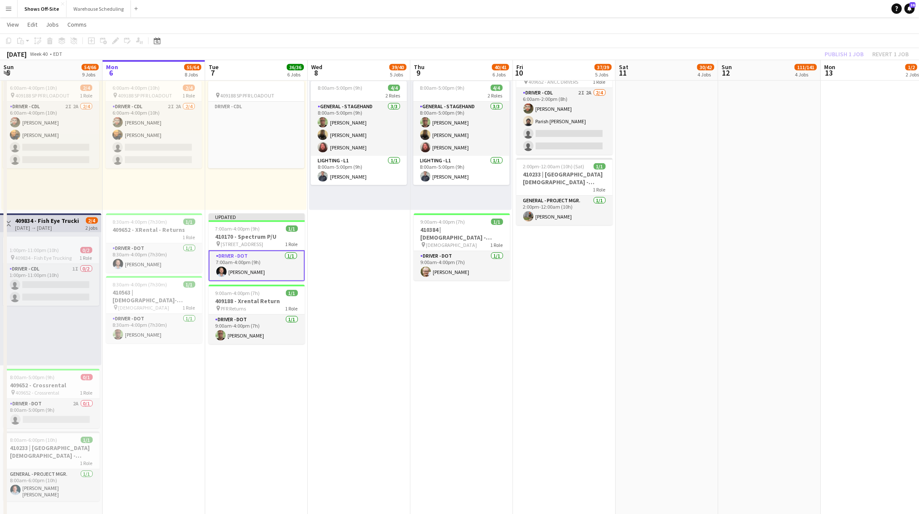
click at [838, 63] on app-board-header-date "Mon 13 1/2 2 Jobs" at bounding box center [872, 70] width 103 height 21
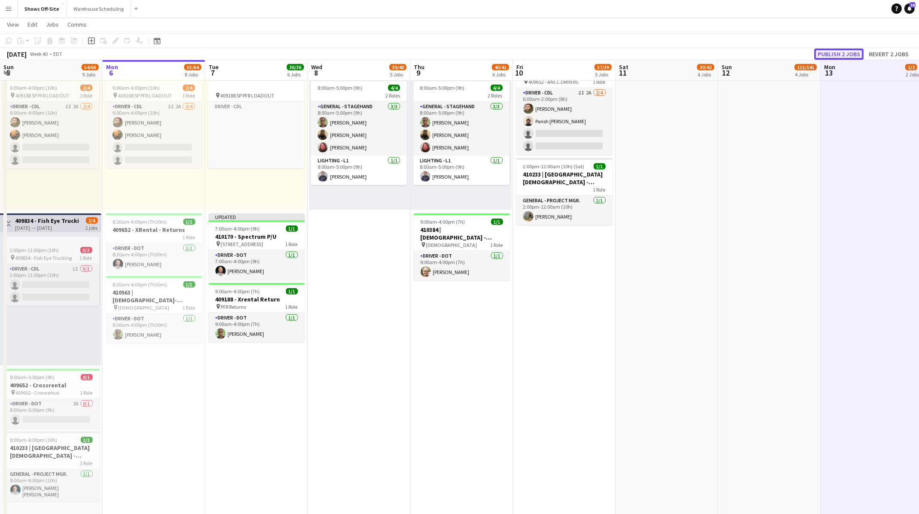
click at [838, 54] on button "Publish 2 jobs" at bounding box center [838, 54] width 49 height 11
